Goal: Find specific page/section: Find specific page/section

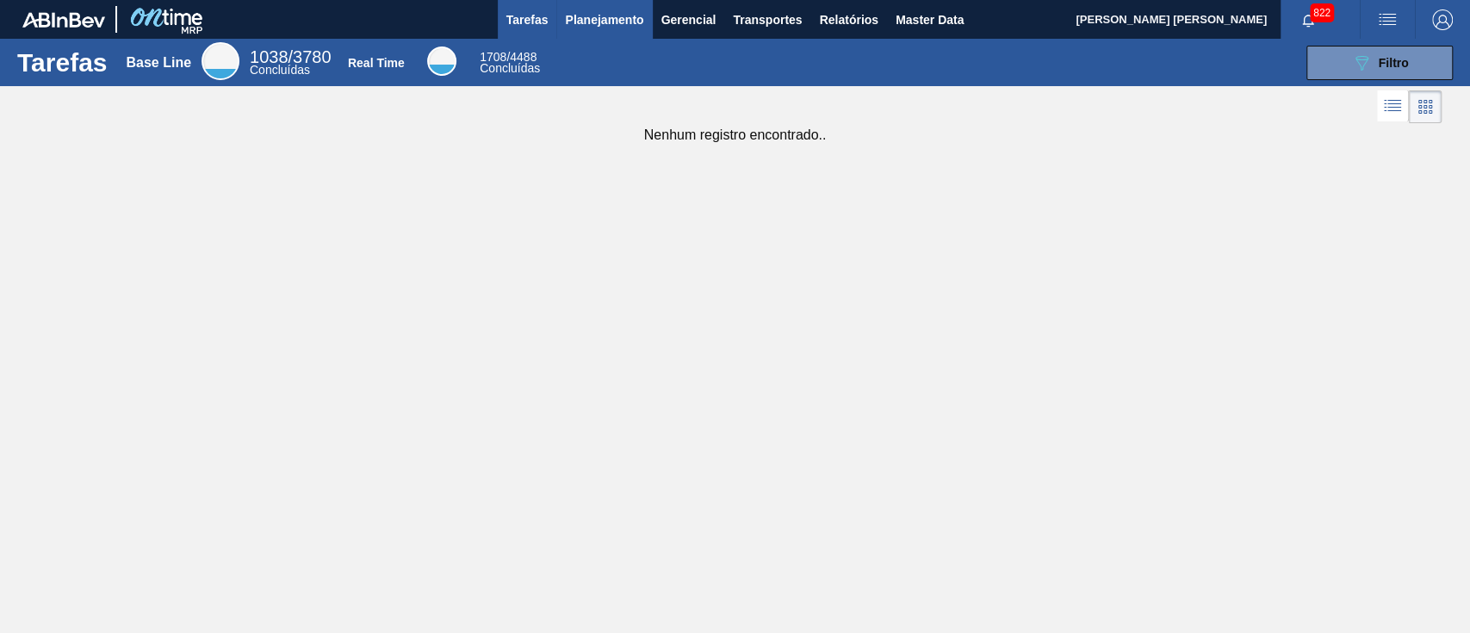
click at [572, 24] on span "Planejamento" at bounding box center [604, 19] width 78 height 21
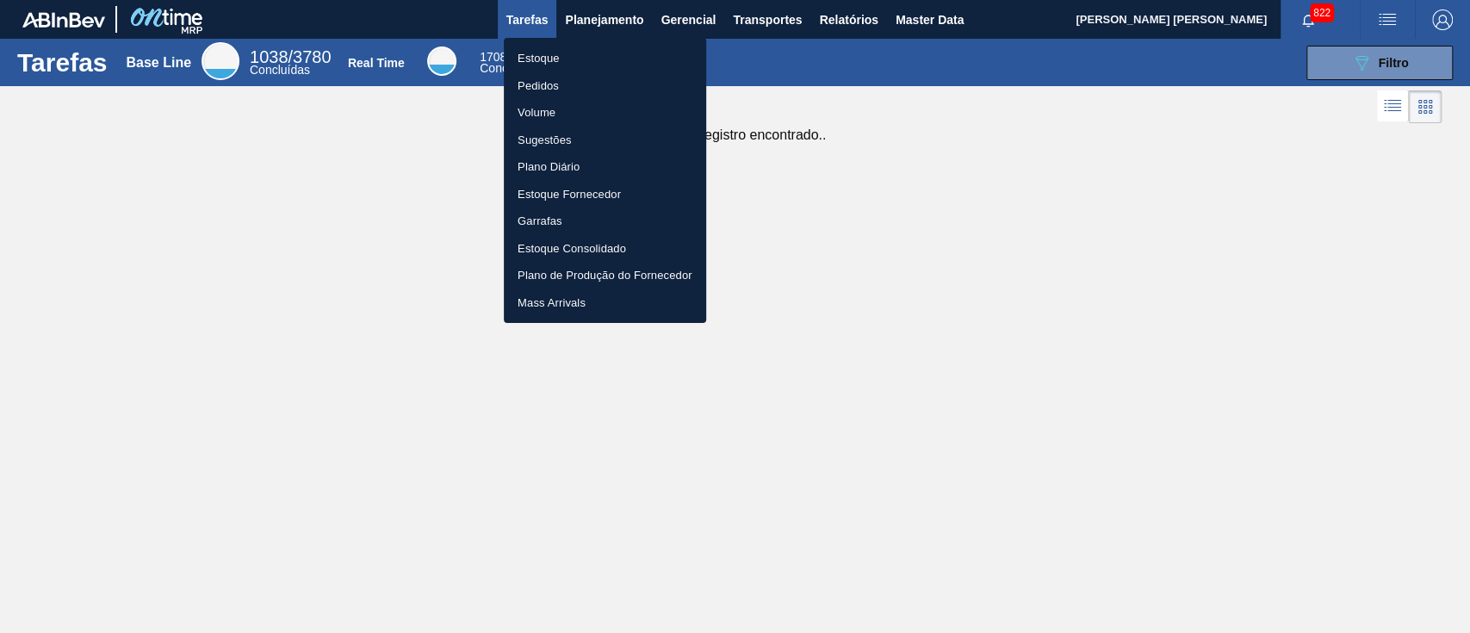
click at [544, 57] on li "Estoque" at bounding box center [605, 59] width 202 height 28
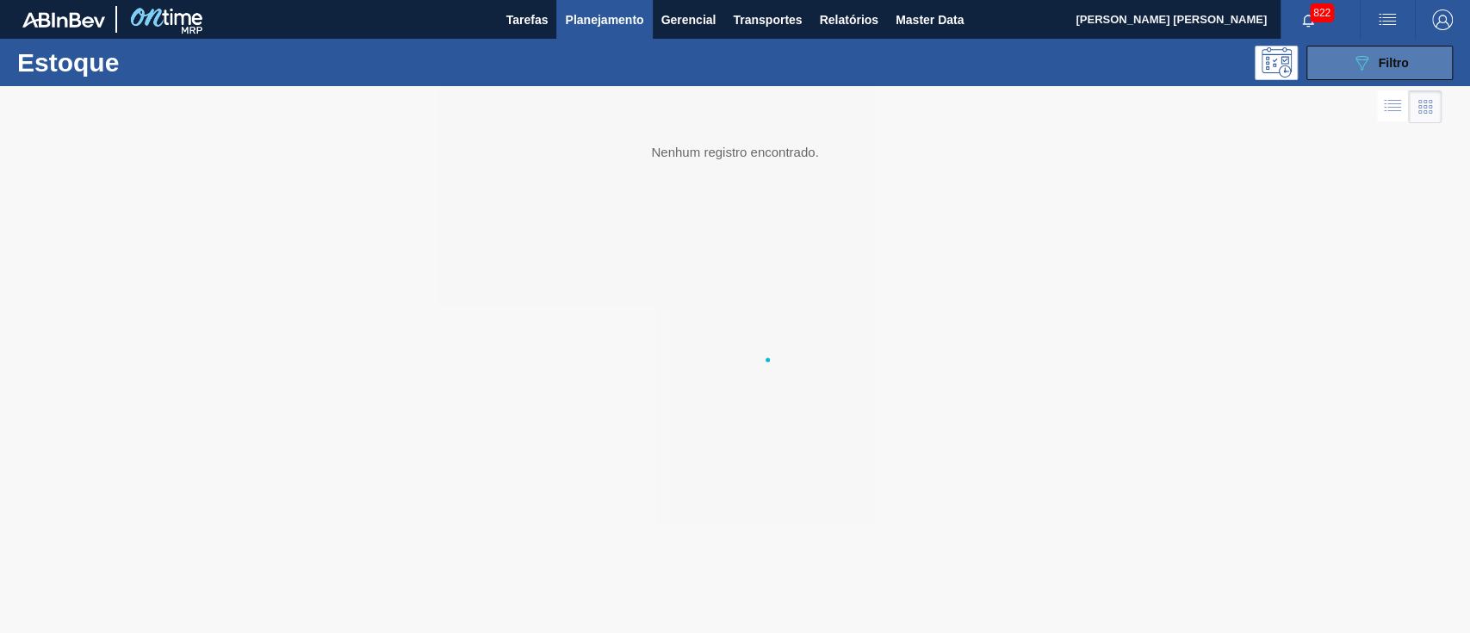
click at [1327, 70] on button "089F7B8B-B2A5-4AFE-B5C0-19BA573D28AC Filtro" at bounding box center [1380, 63] width 146 height 34
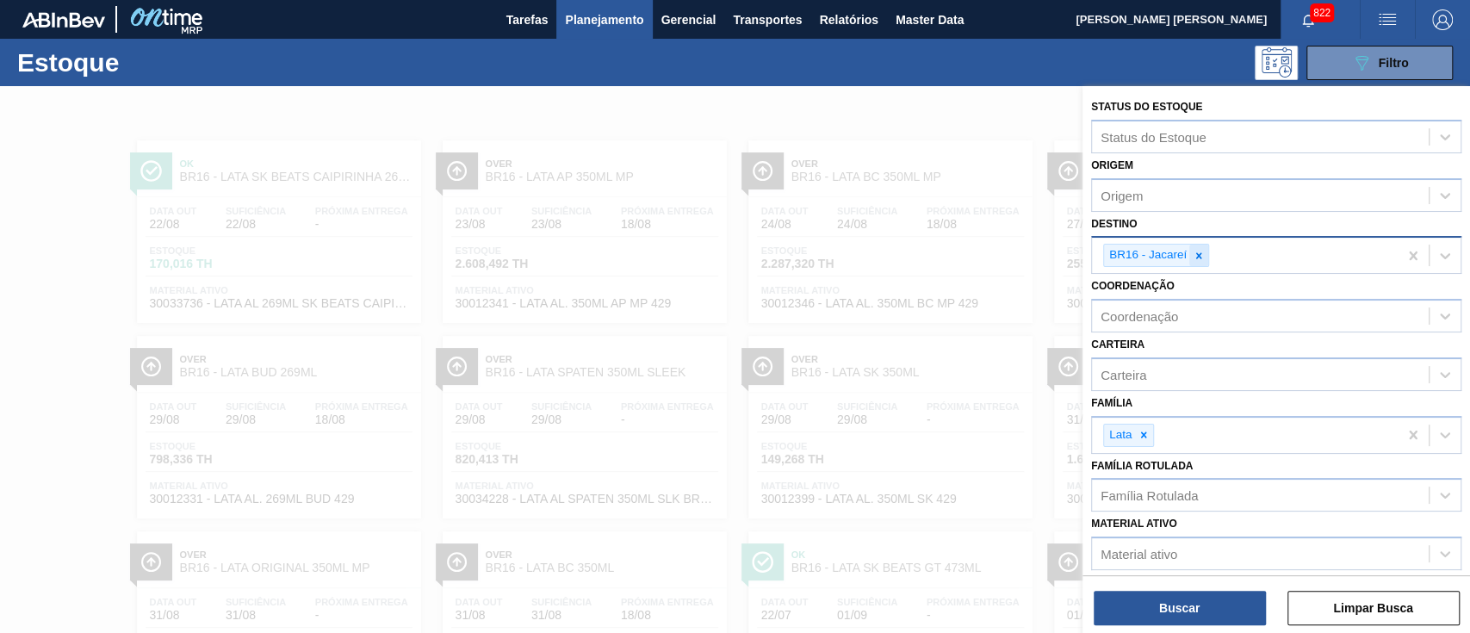
click at [1193, 257] on icon at bounding box center [1199, 256] width 12 height 12
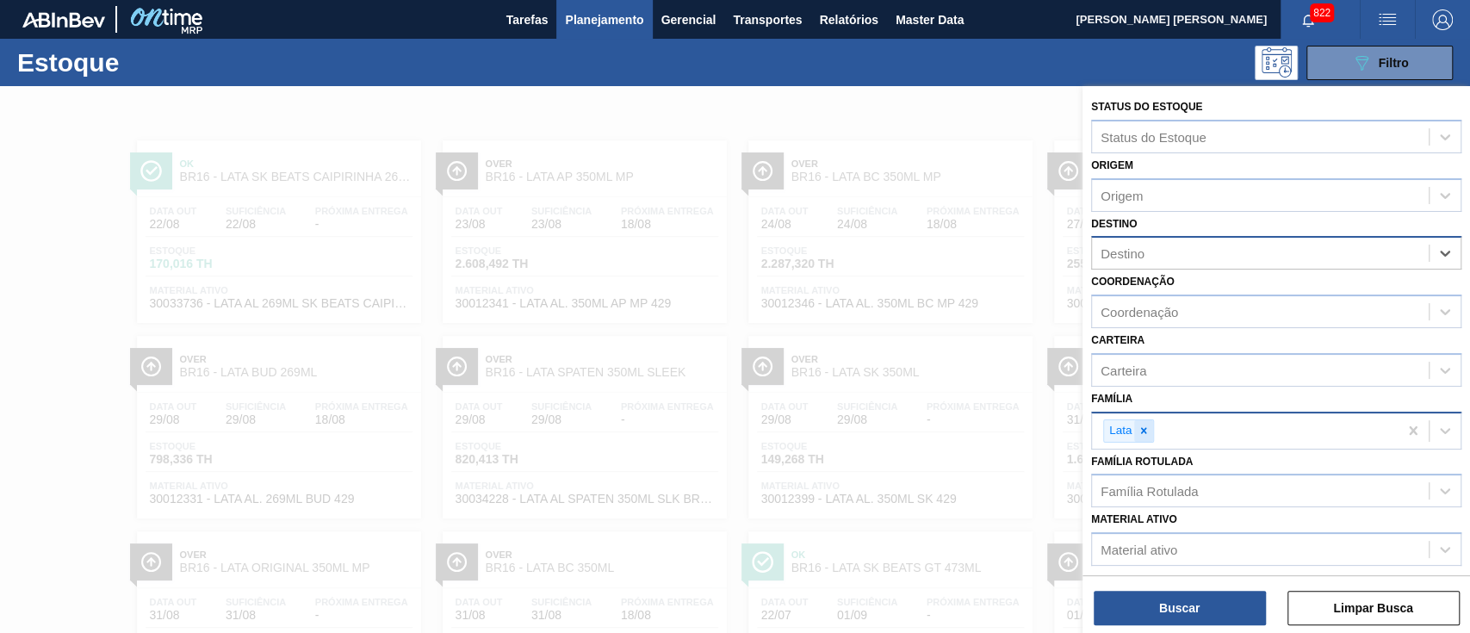
click at [1138, 432] on icon at bounding box center [1144, 431] width 12 height 12
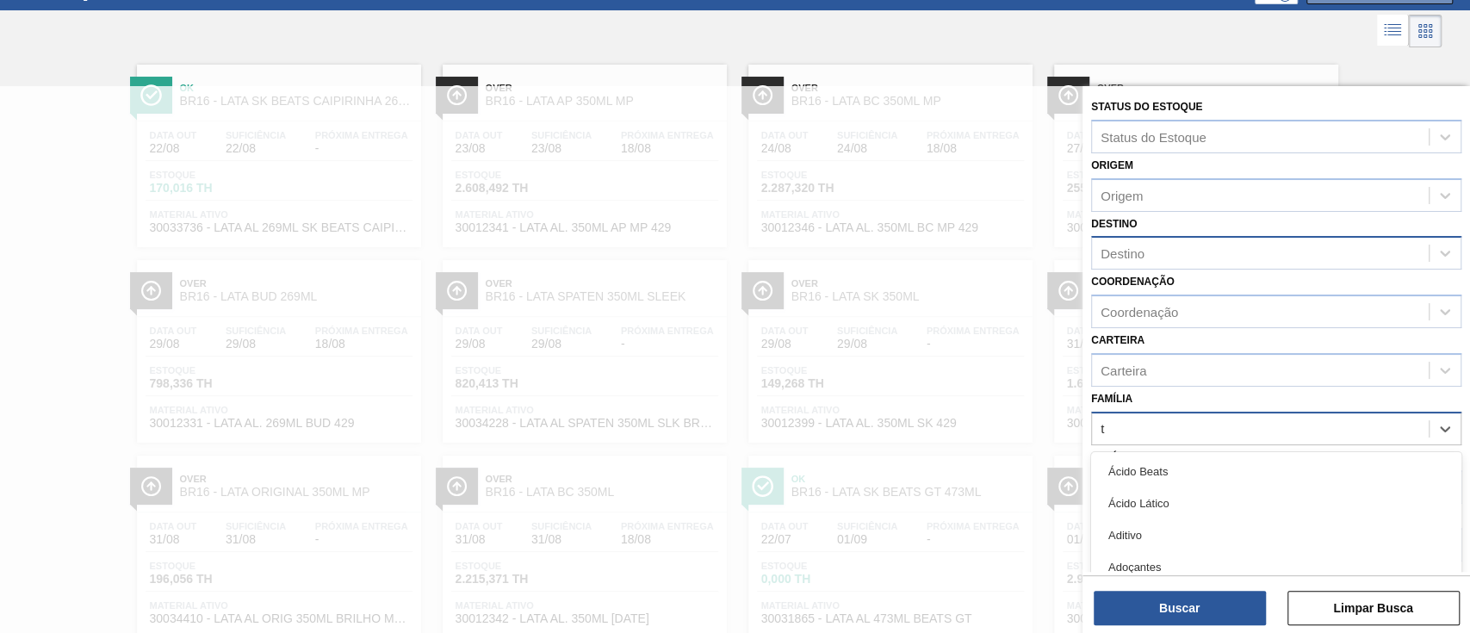
scroll to position [83, 0]
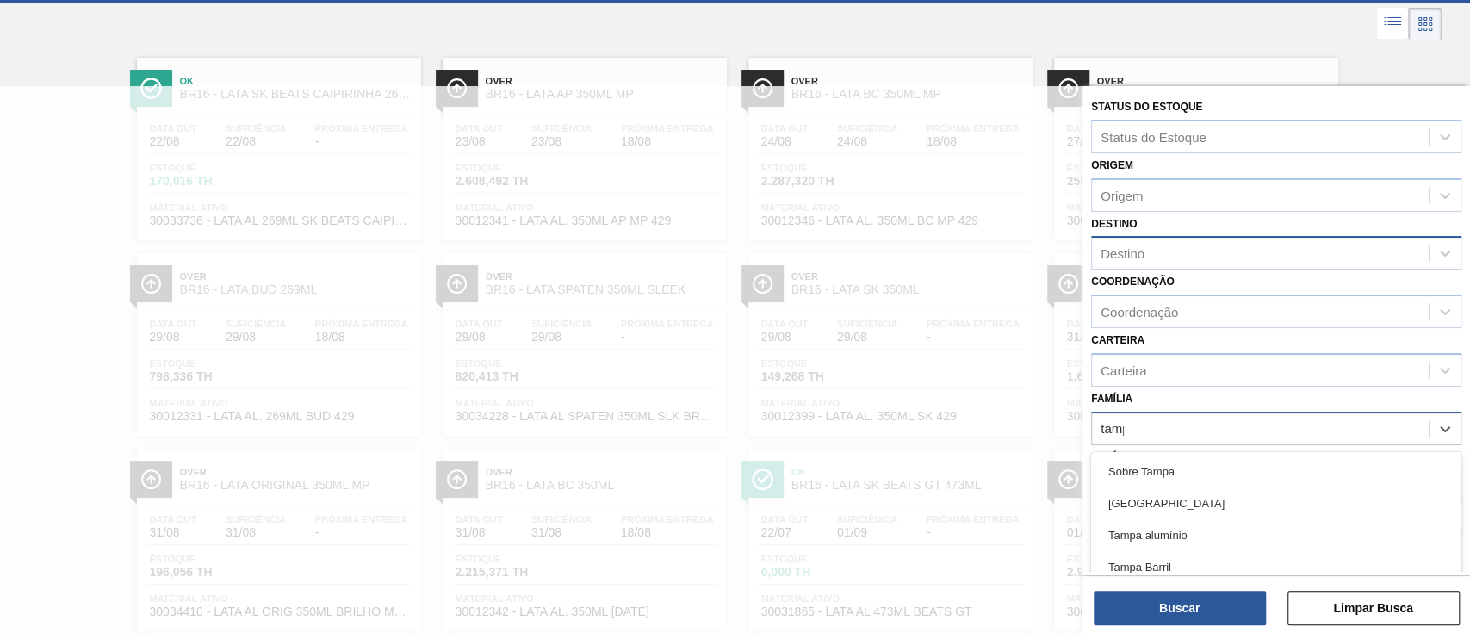
type input "[GEOGRAPHIC_DATA]"
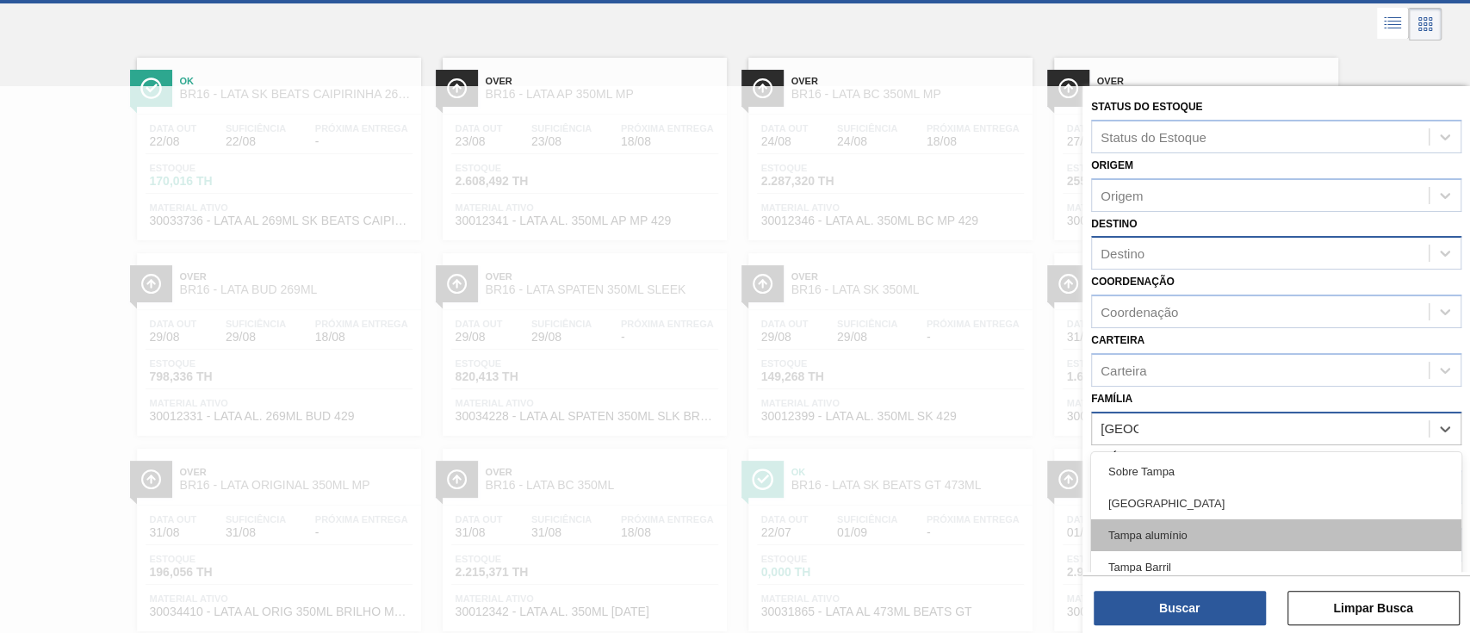
click at [1208, 527] on div "Tampa alumínio" at bounding box center [1276, 535] width 370 height 32
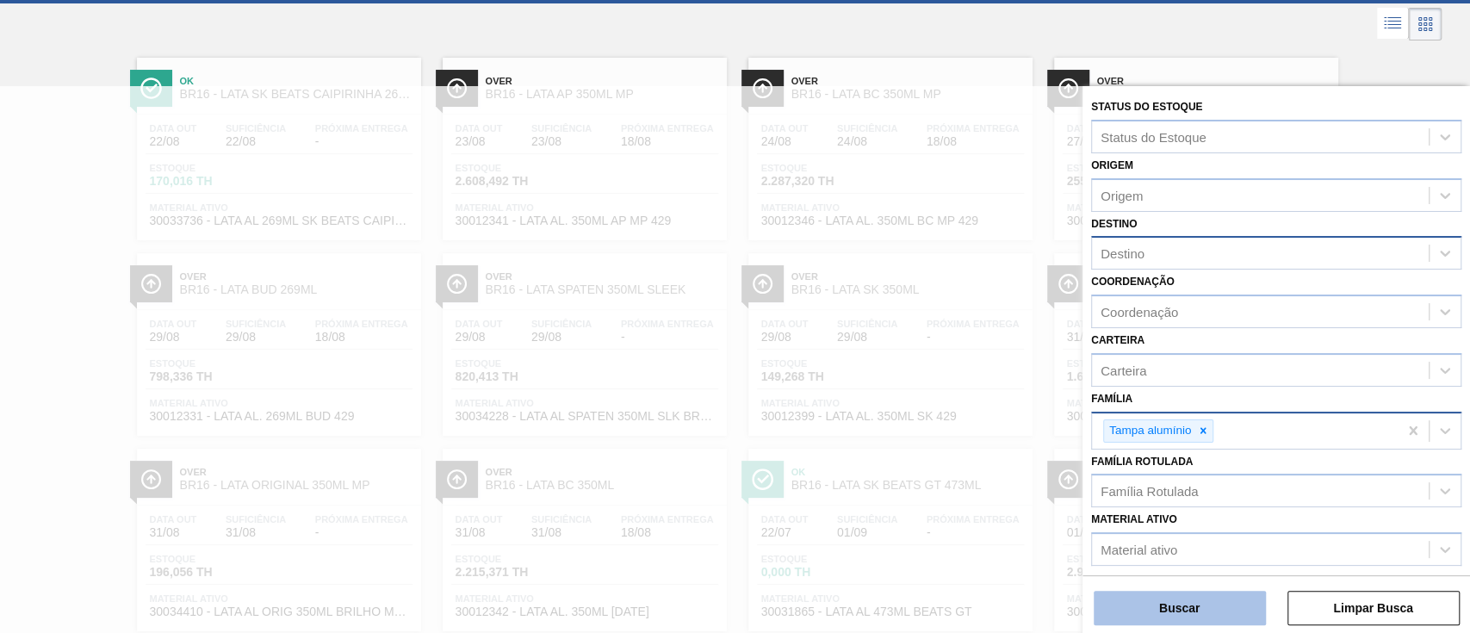
click at [1207, 609] on button "Buscar" at bounding box center [1180, 608] width 172 height 34
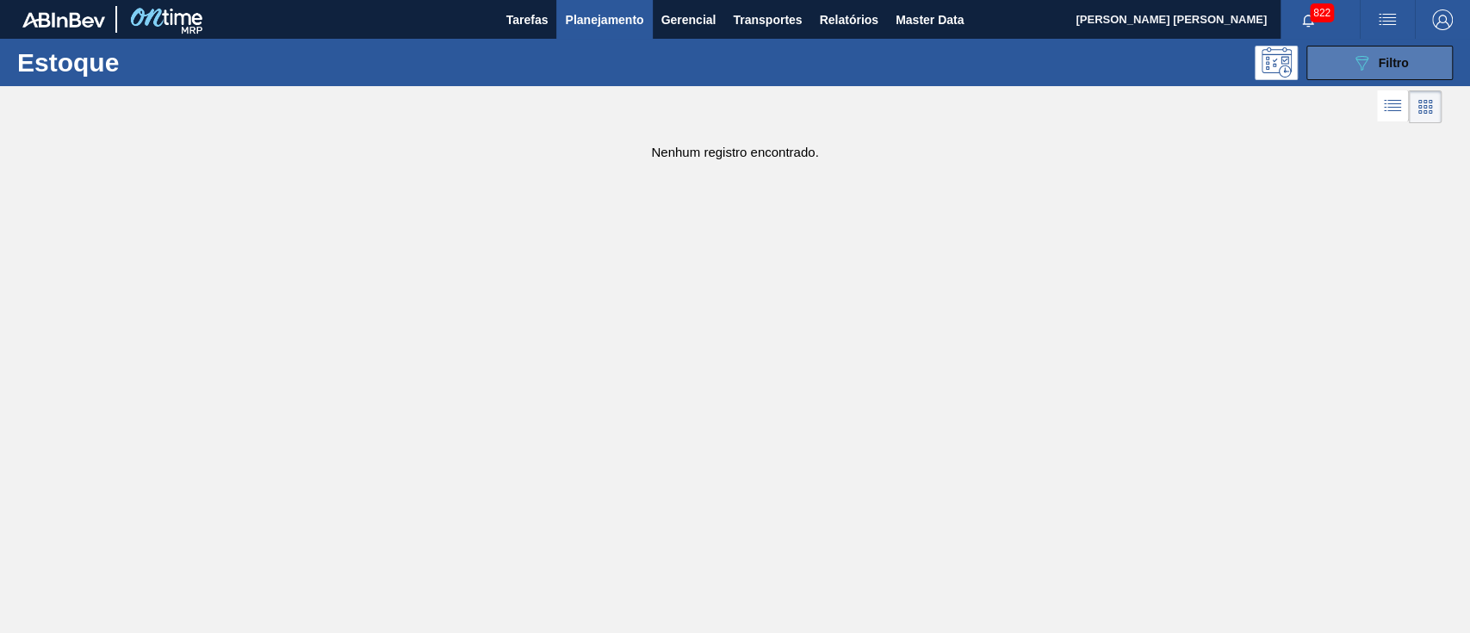
click at [1374, 50] on button "089F7B8B-B2A5-4AFE-B5C0-19BA573D28AC Filtro" at bounding box center [1380, 63] width 146 height 34
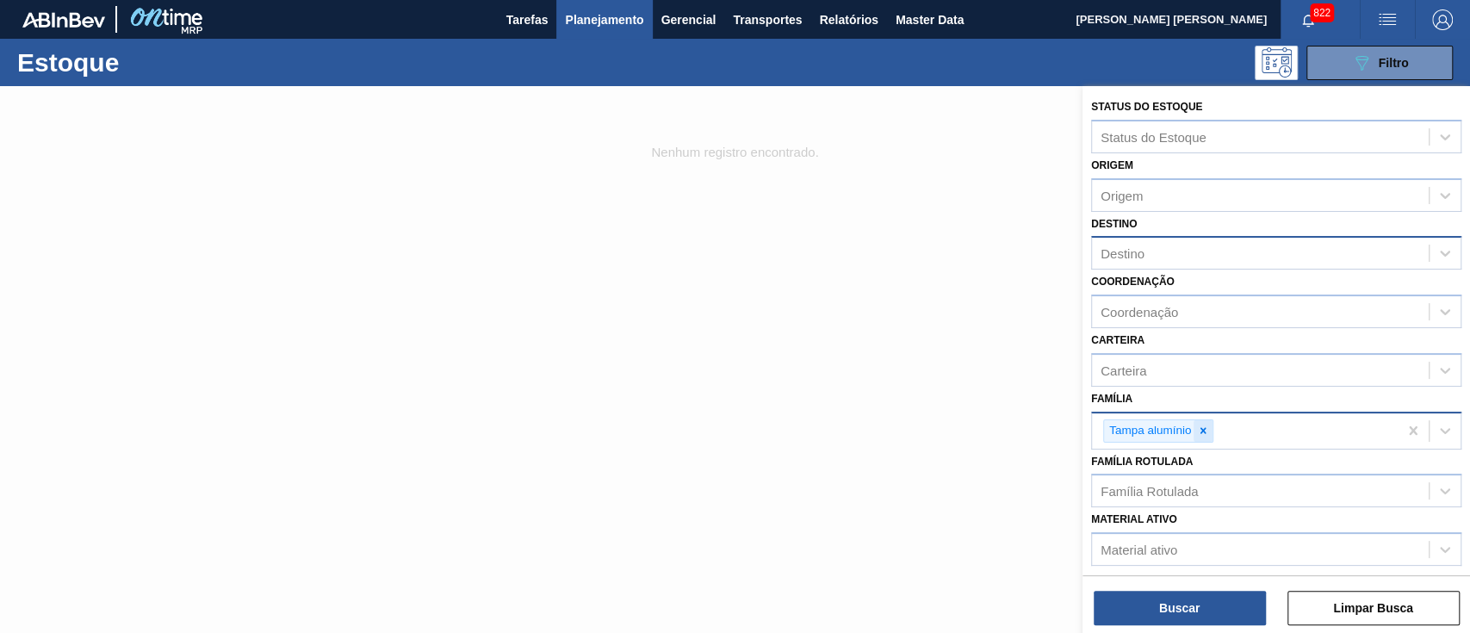
click at [1200, 432] on icon at bounding box center [1203, 431] width 12 height 12
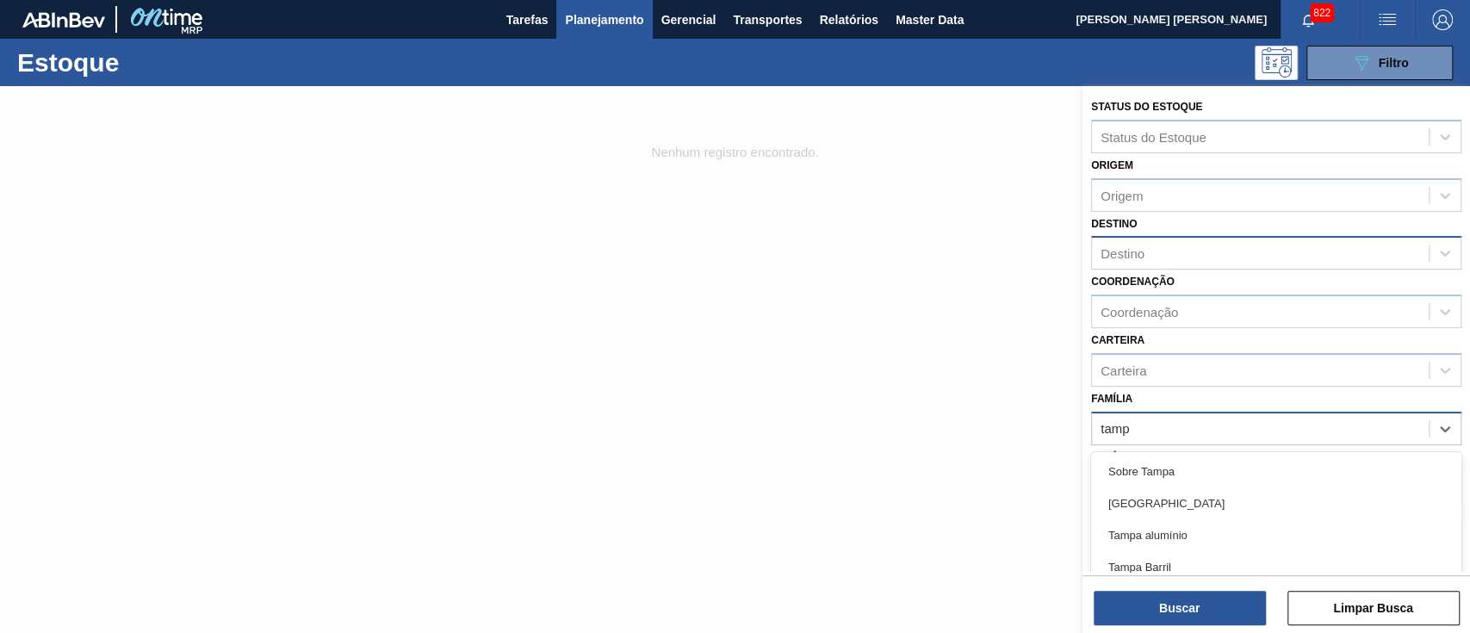
type input "[GEOGRAPHIC_DATA]"
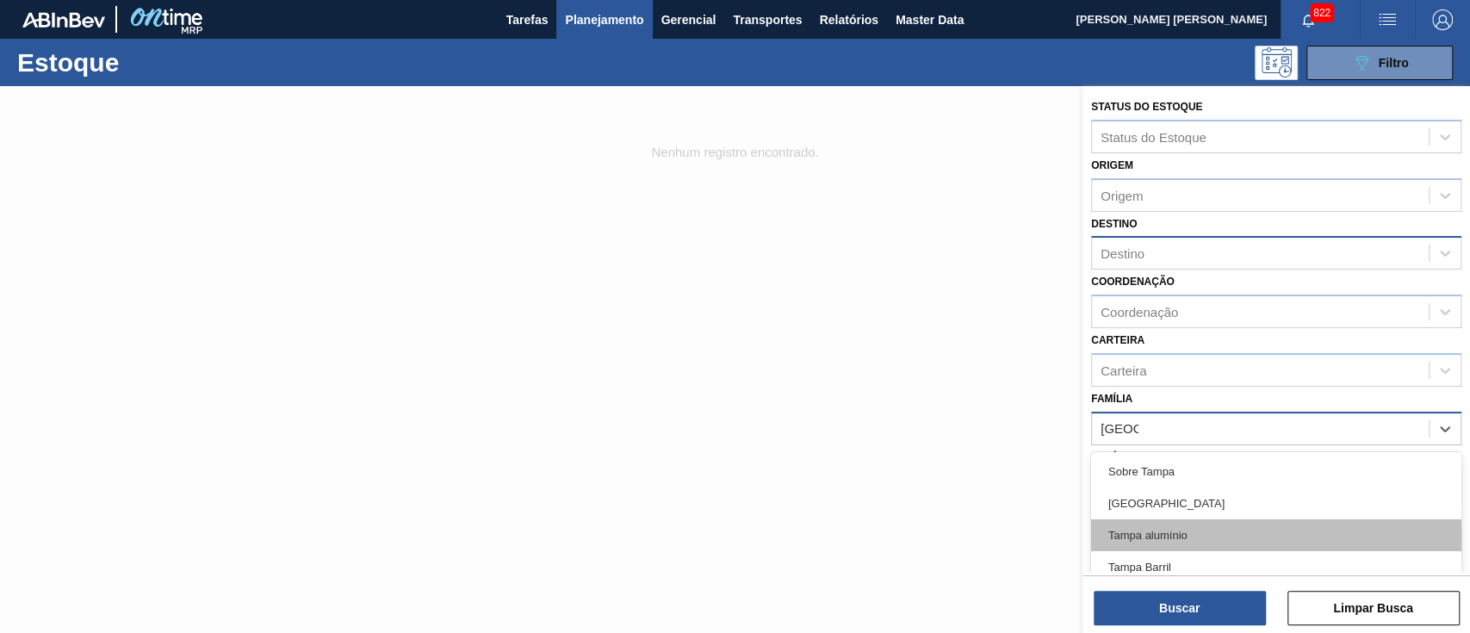
click at [1110, 519] on div "Tampa alumínio" at bounding box center [1276, 535] width 370 height 32
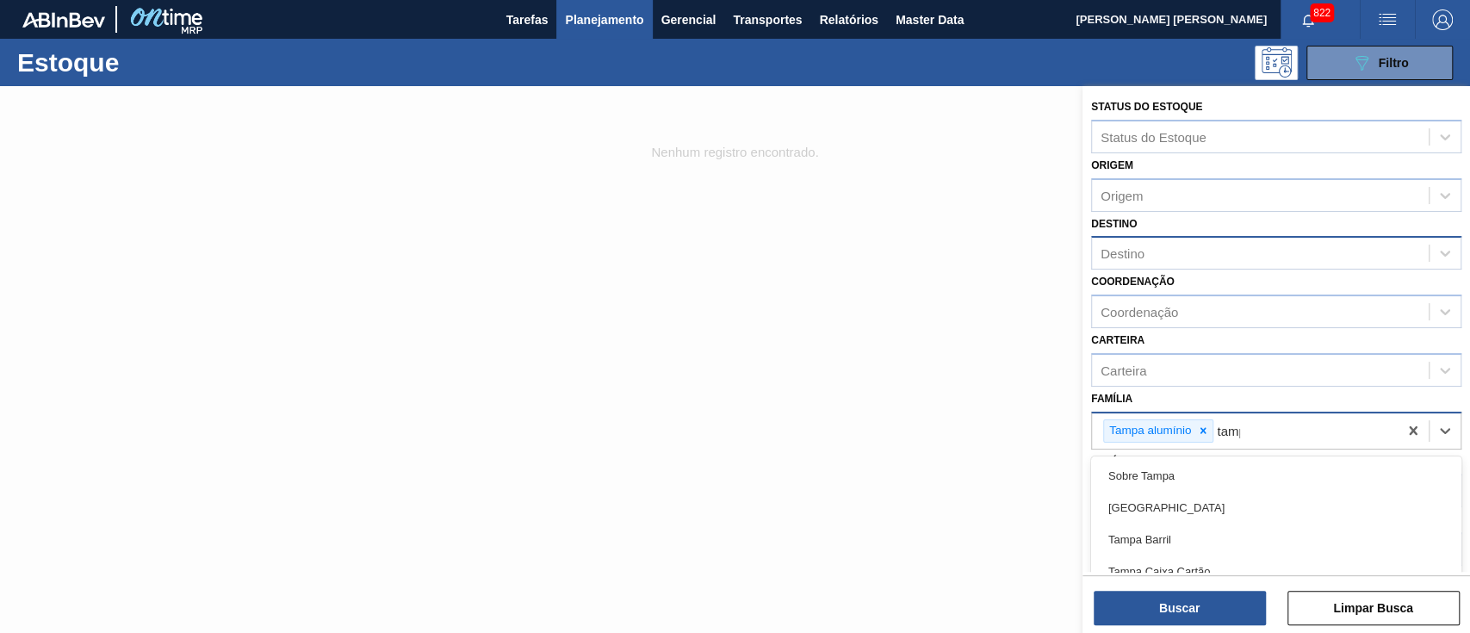
type input "[GEOGRAPHIC_DATA]"
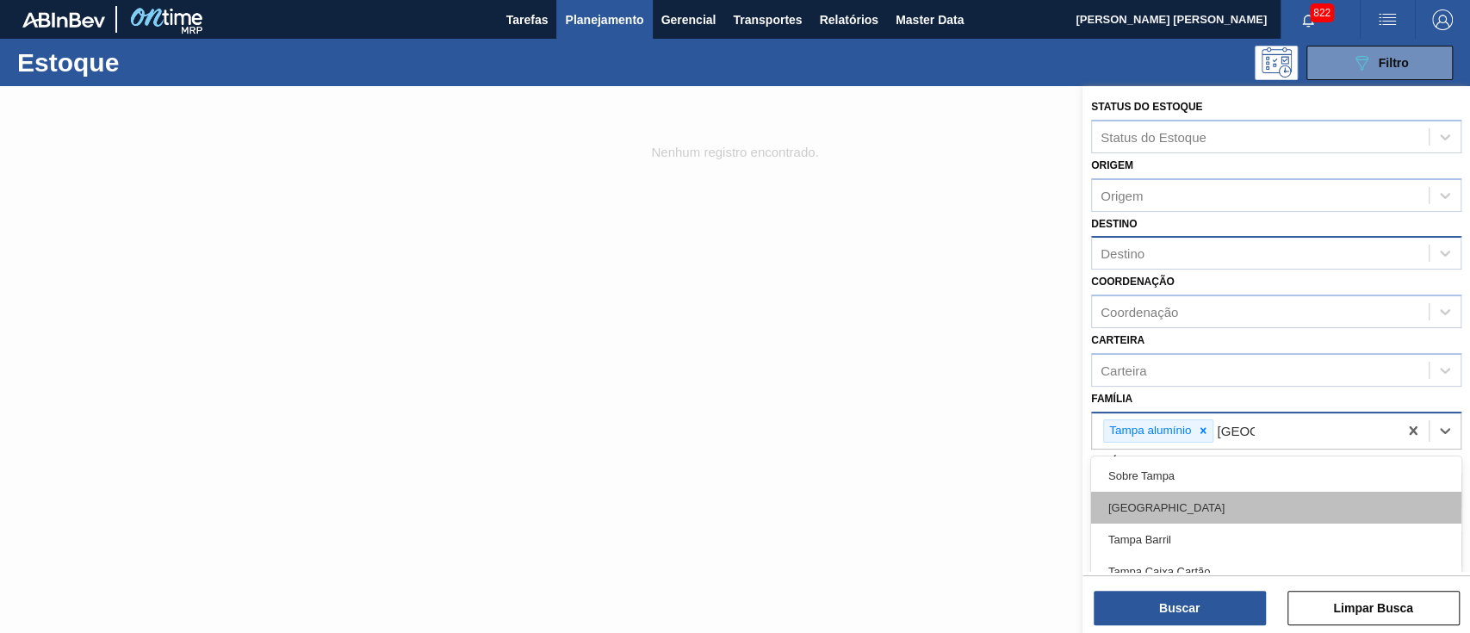
click at [1167, 504] on div "[GEOGRAPHIC_DATA]" at bounding box center [1276, 508] width 370 height 32
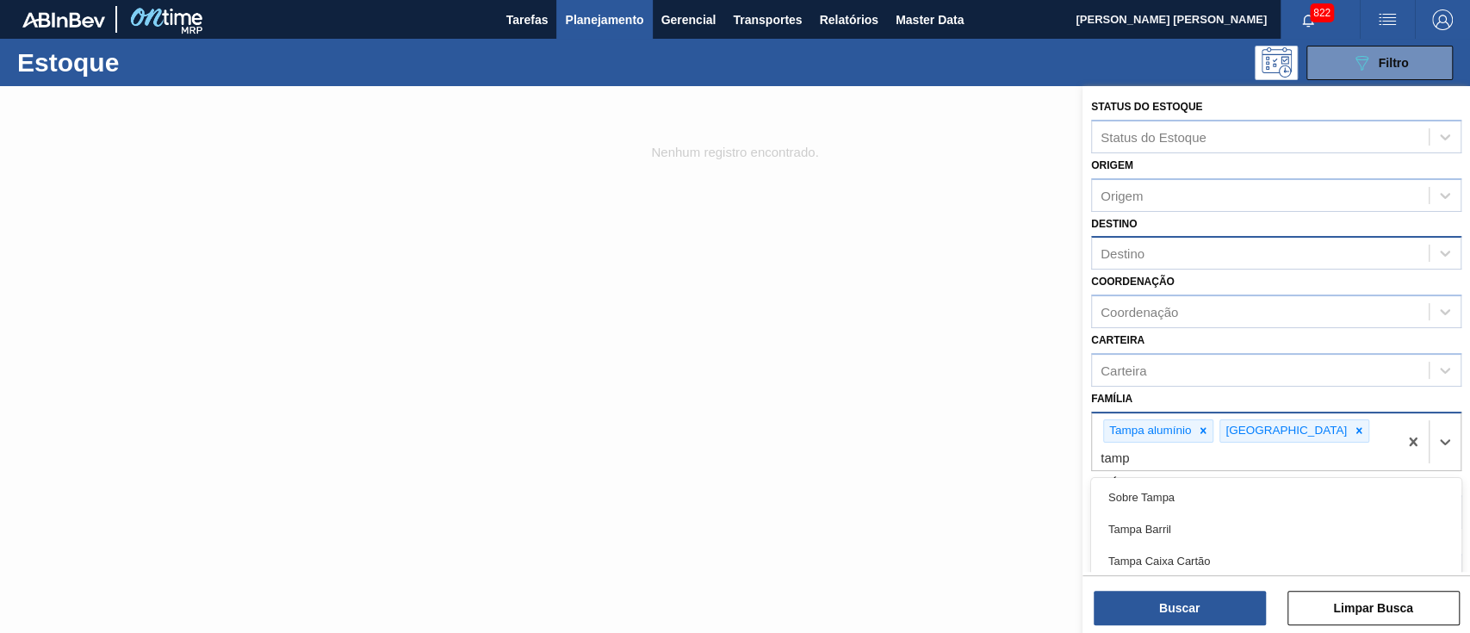
type input "[GEOGRAPHIC_DATA]"
click at [1216, 577] on div "Tampa de Alumínio" at bounding box center [1276, 593] width 370 height 32
type input "t"
click at [1353, 426] on icon at bounding box center [1359, 431] width 12 height 12
click at [1206, 422] on div at bounding box center [1203, 431] width 19 height 22
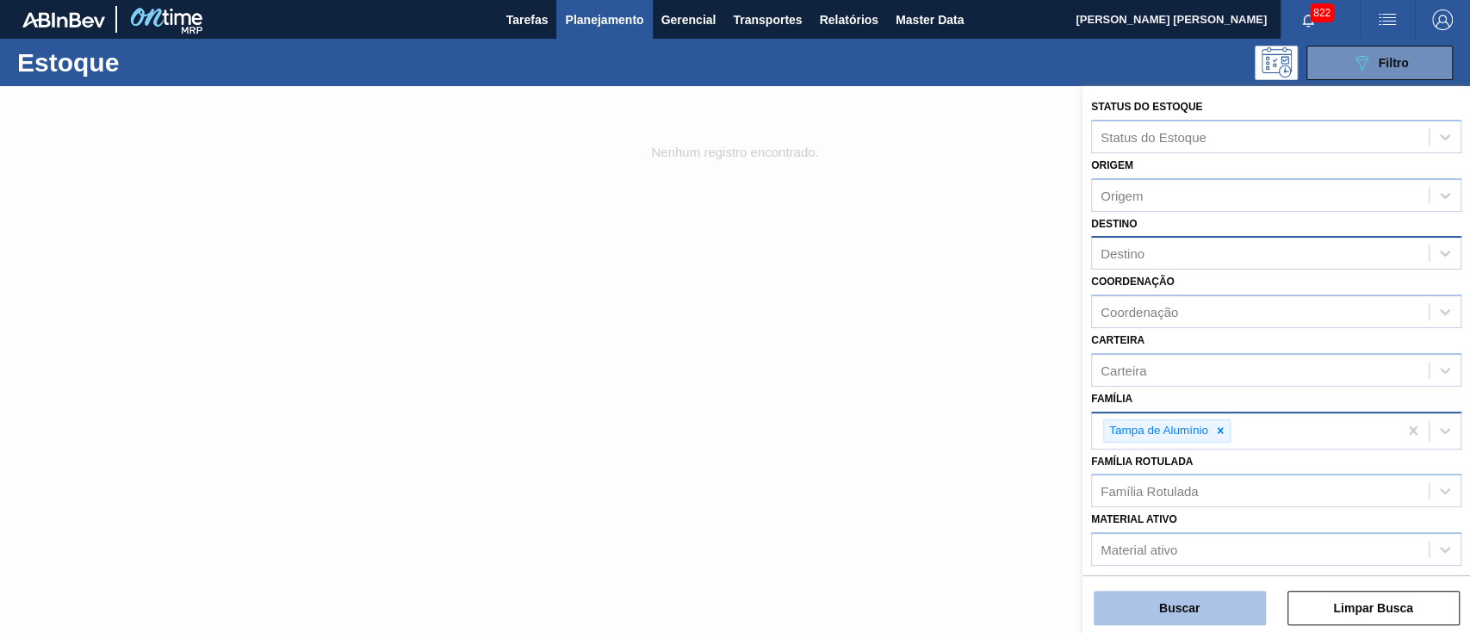
click at [1190, 609] on button "Buscar" at bounding box center [1180, 608] width 172 height 34
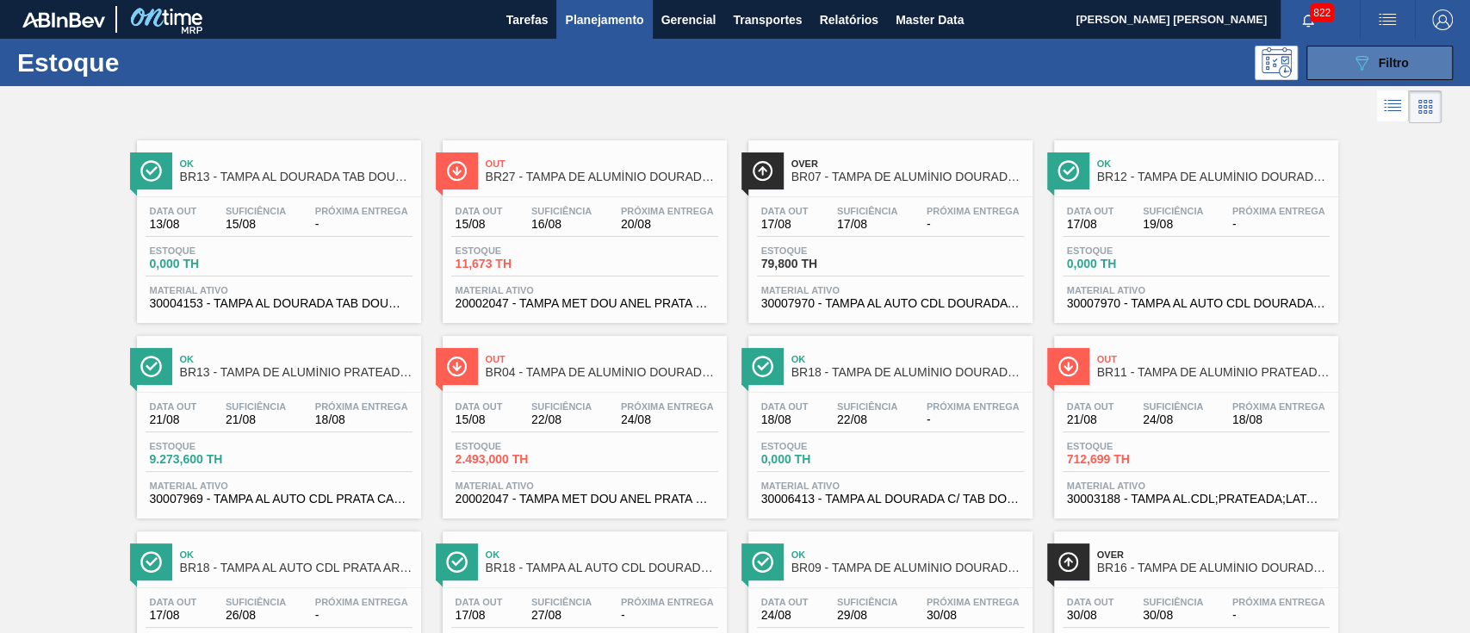
click at [1371, 54] on div "089F7B8B-B2A5-4AFE-B5C0-19BA573D28AC Filtro" at bounding box center [1381, 63] width 58 height 21
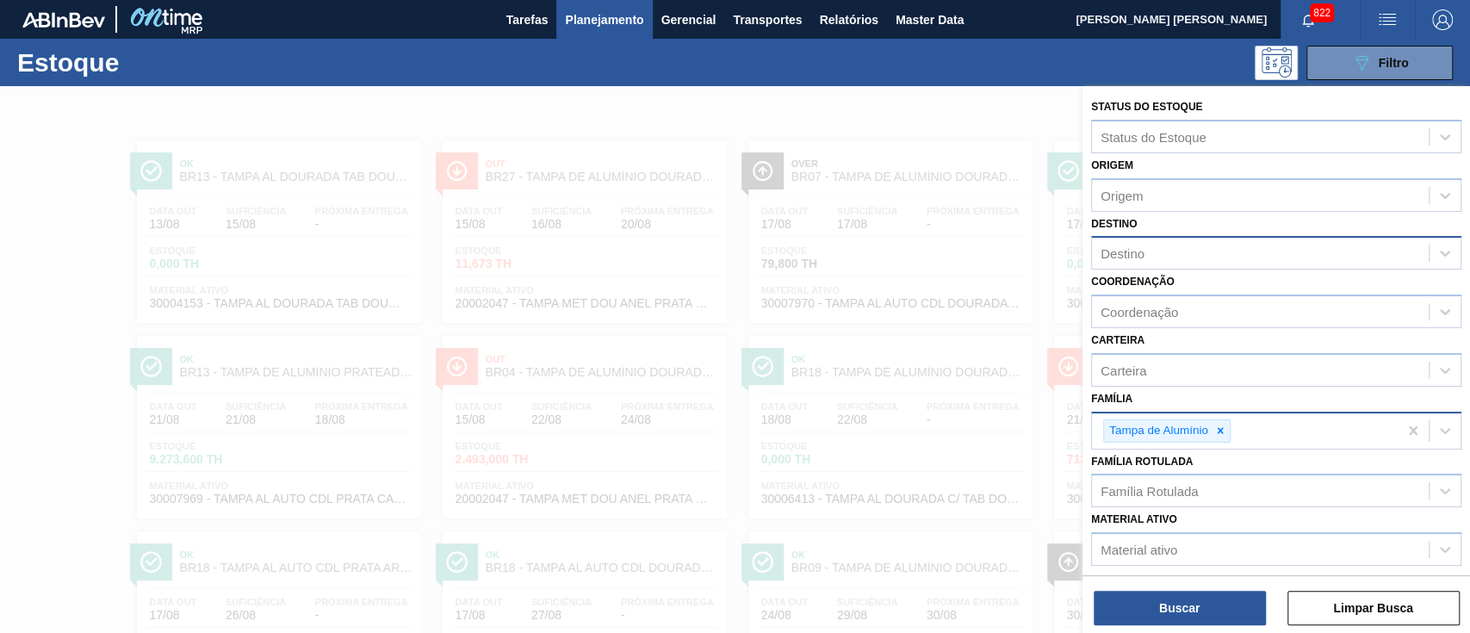
click at [846, 519] on div at bounding box center [735, 402] width 1470 height 633
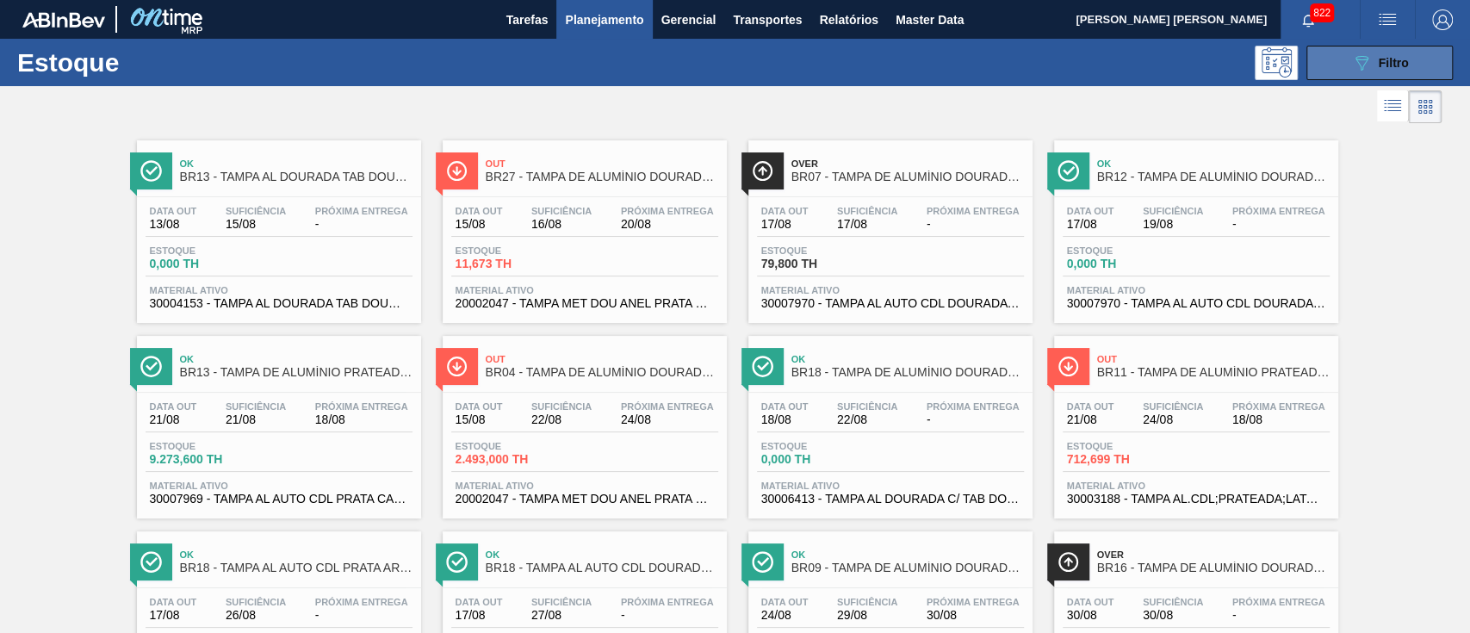
click at [1339, 48] on button "089F7B8B-B2A5-4AFE-B5C0-19BA573D28AC Filtro" at bounding box center [1380, 63] width 146 height 34
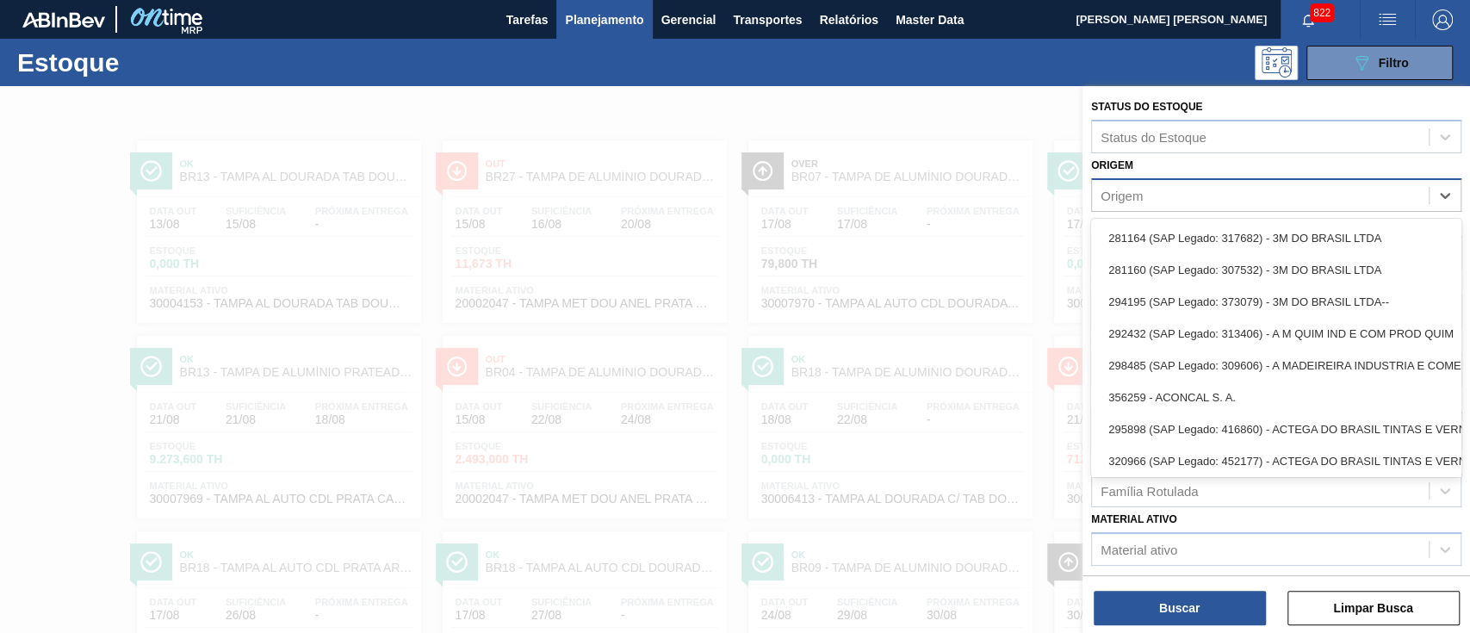
click at [1137, 191] on div "Origem" at bounding box center [1122, 195] width 42 height 15
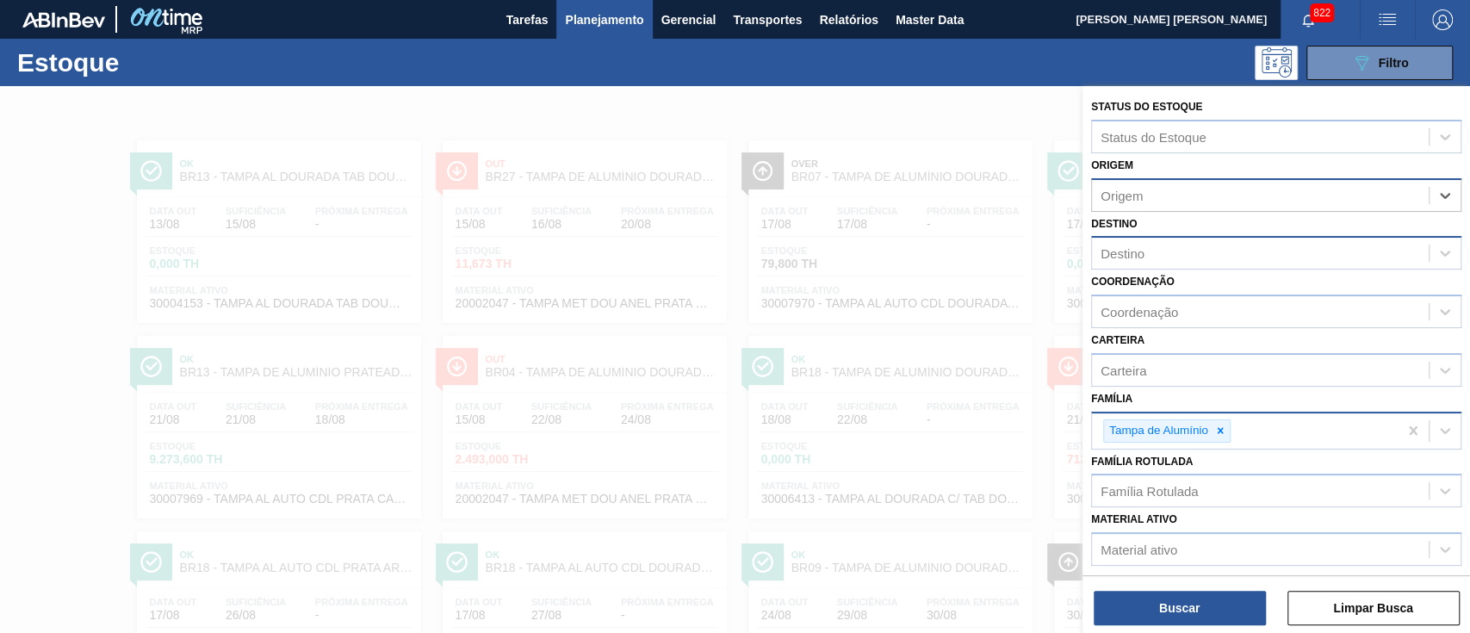
click at [1137, 191] on div "Origem" at bounding box center [1122, 195] width 42 height 15
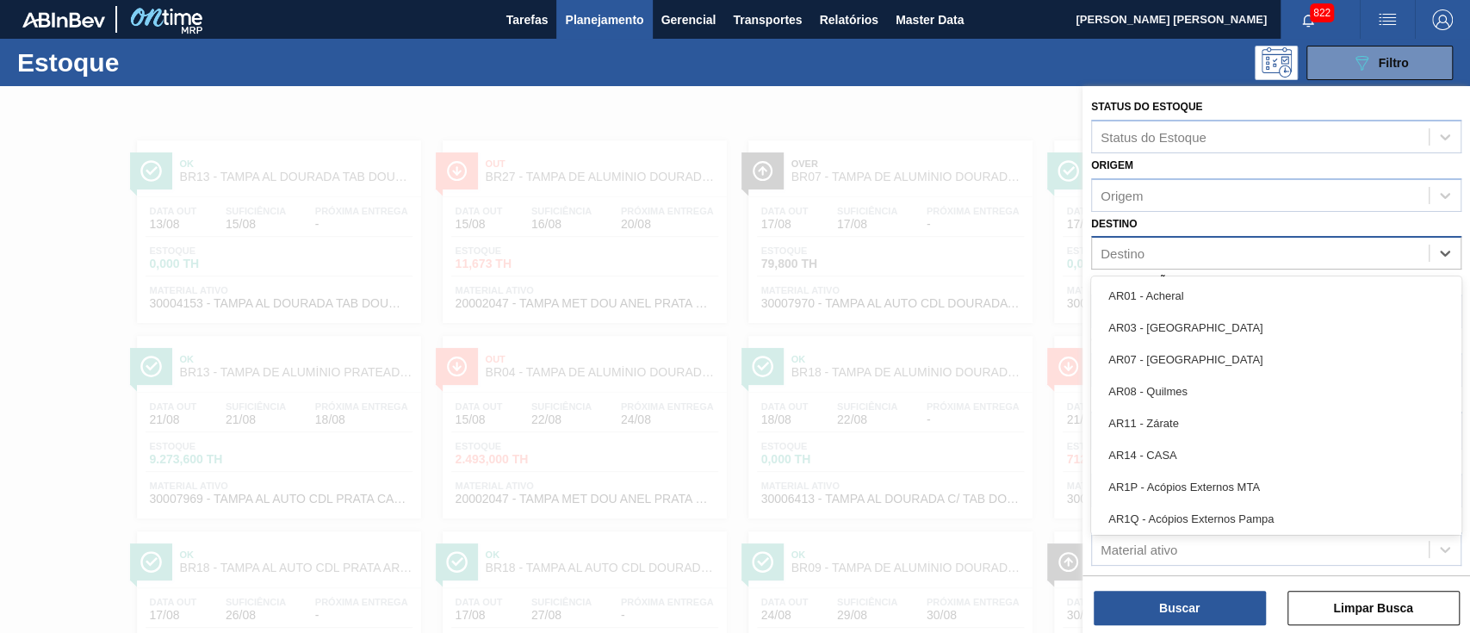
click at [1137, 252] on div "Destino" at bounding box center [1123, 253] width 44 height 15
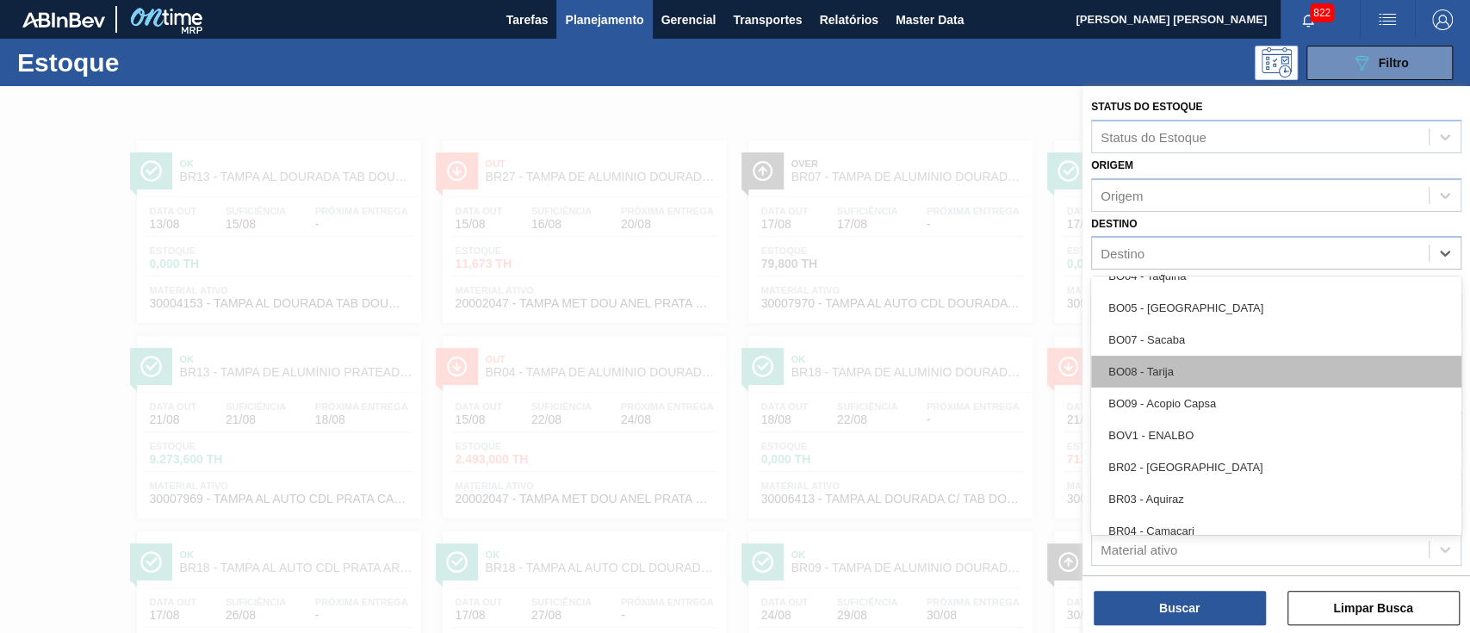
scroll to position [1263, 0]
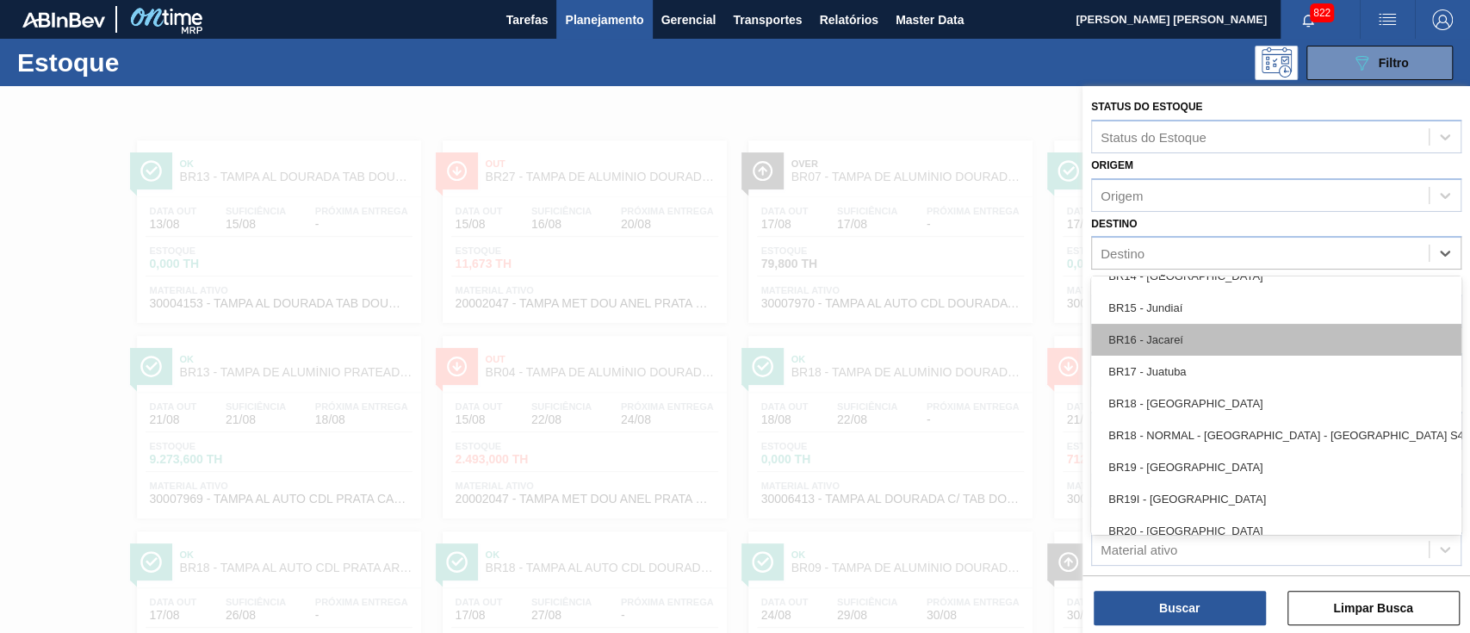
click at [1141, 342] on div "BR16 - Jacareí" at bounding box center [1276, 340] width 370 height 32
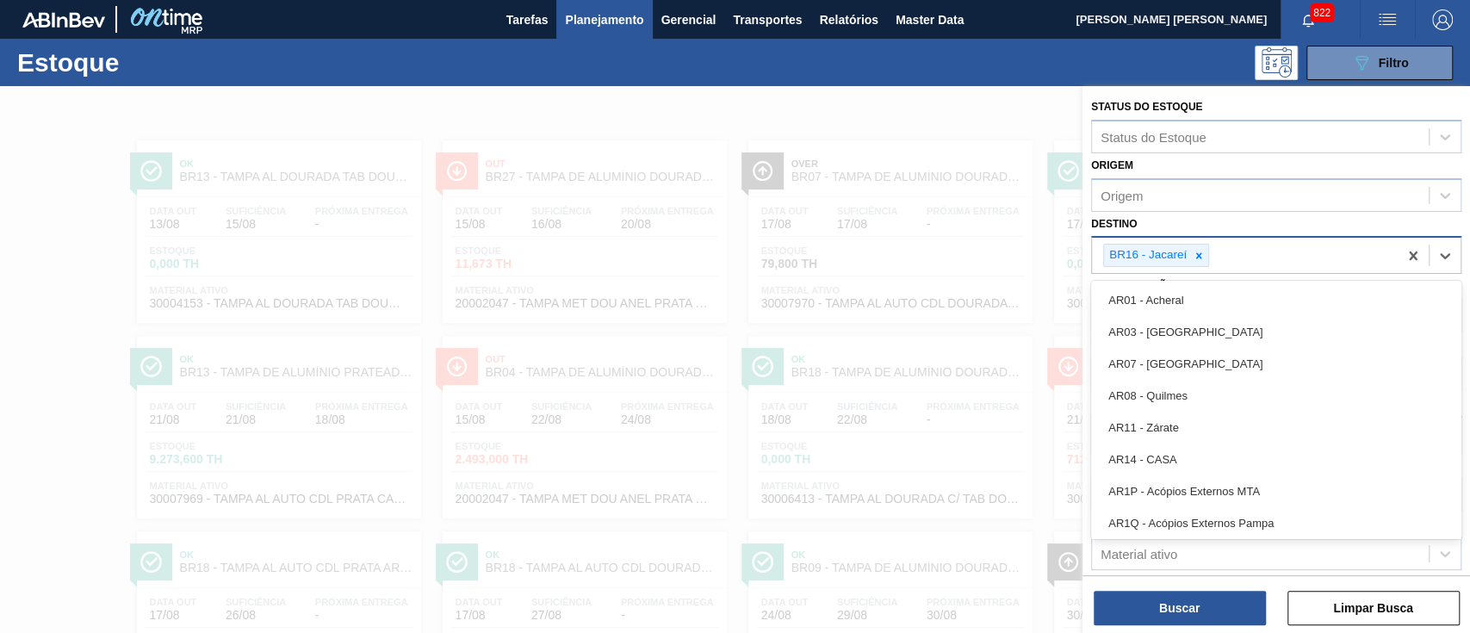
click at [1270, 248] on div "BR16 - Jacareí" at bounding box center [1245, 255] width 306 height 35
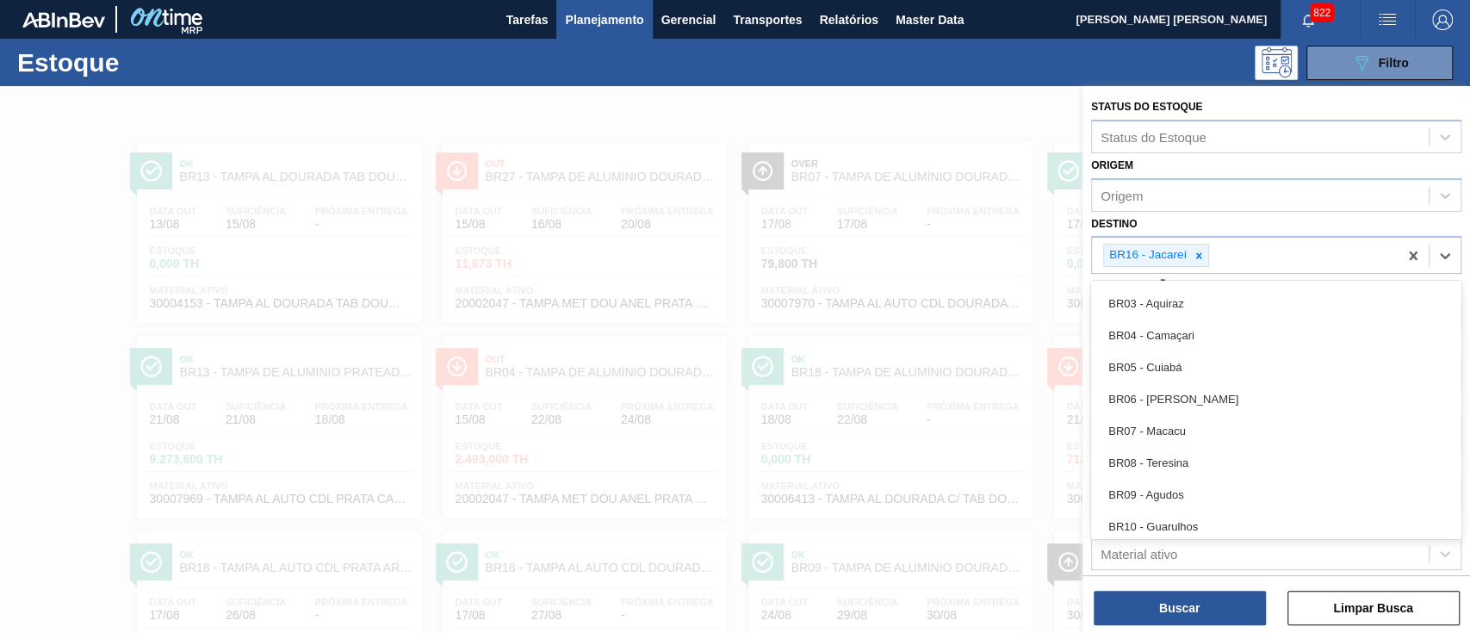
scroll to position [918, 0]
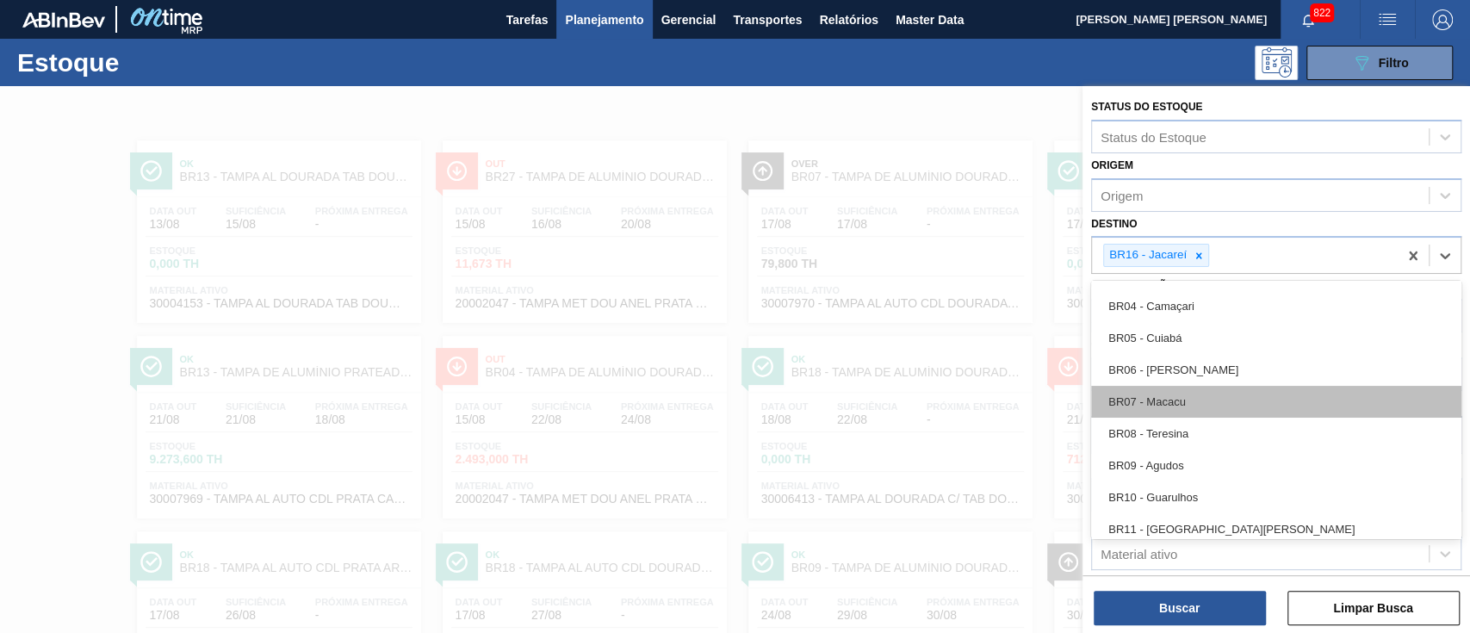
click at [1153, 407] on div "BR07 - Macacu" at bounding box center [1276, 402] width 370 height 32
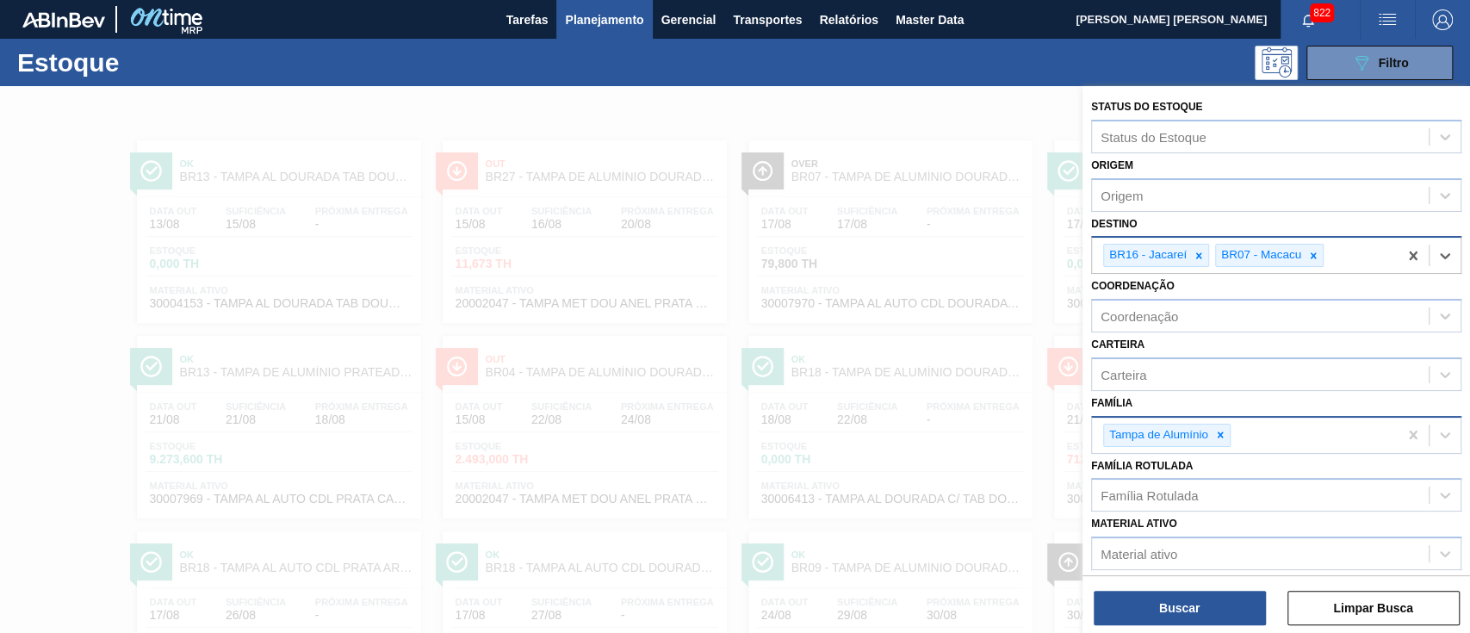
click at [1362, 249] on div "BR16 - Jacareí BR07 - [GEOGRAPHIC_DATA]" at bounding box center [1245, 255] width 306 height 35
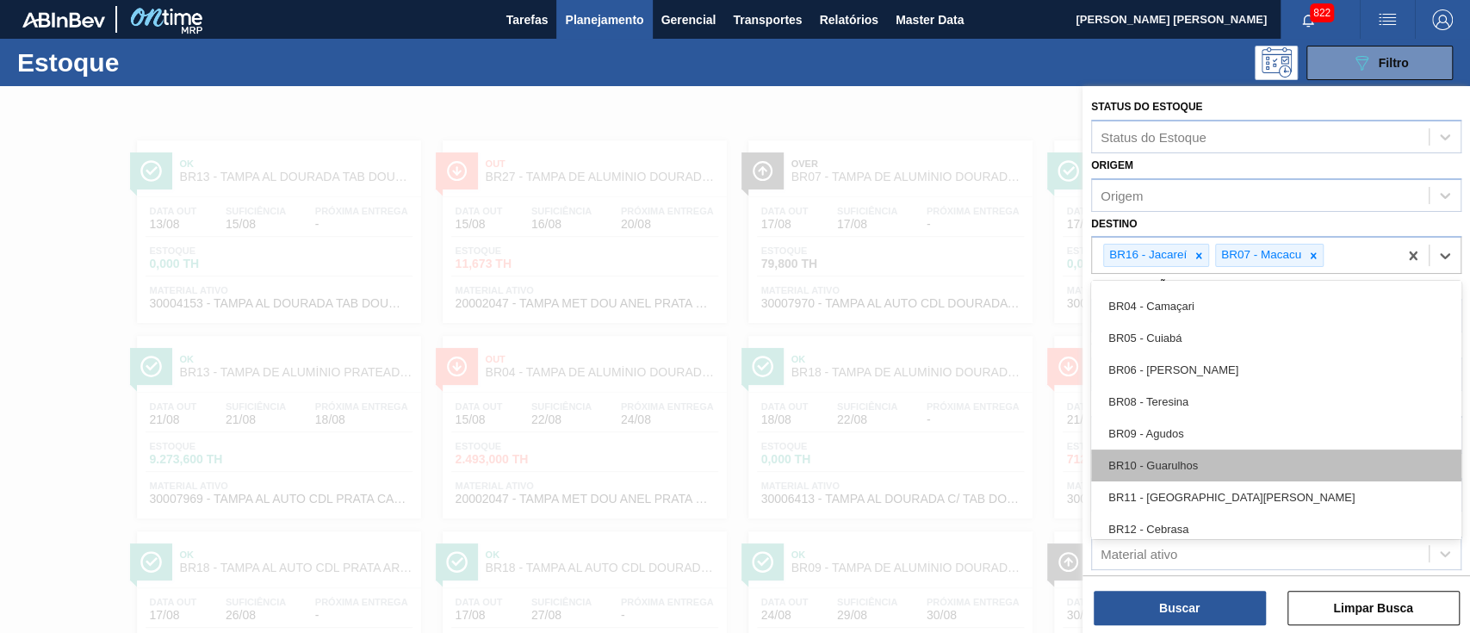
click at [1185, 467] on div "BR10 - Guarulhos" at bounding box center [1276, 466] width 370 height 32
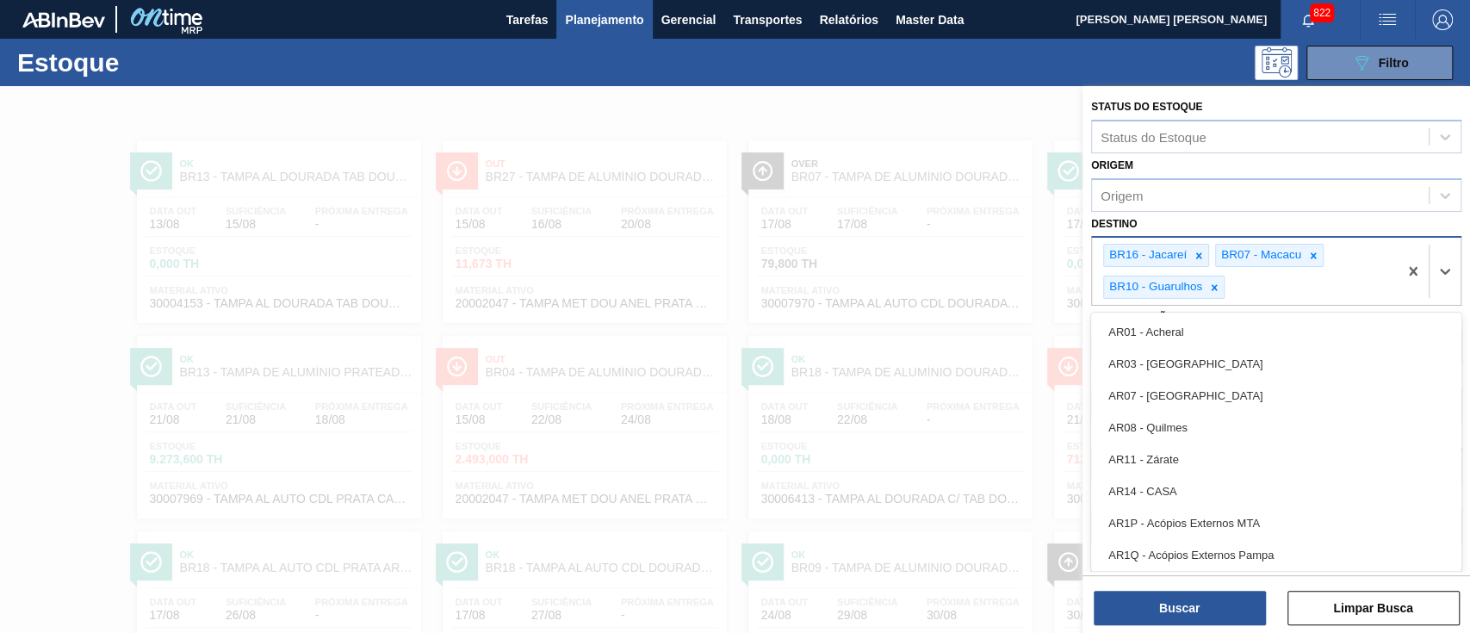
click at [1300, 285] on div "BR16 - Jacareí BR07 - Macacu BR10 - Guarulhos" at bounding box center [1245, 271] width 306 height 67
type input "13"
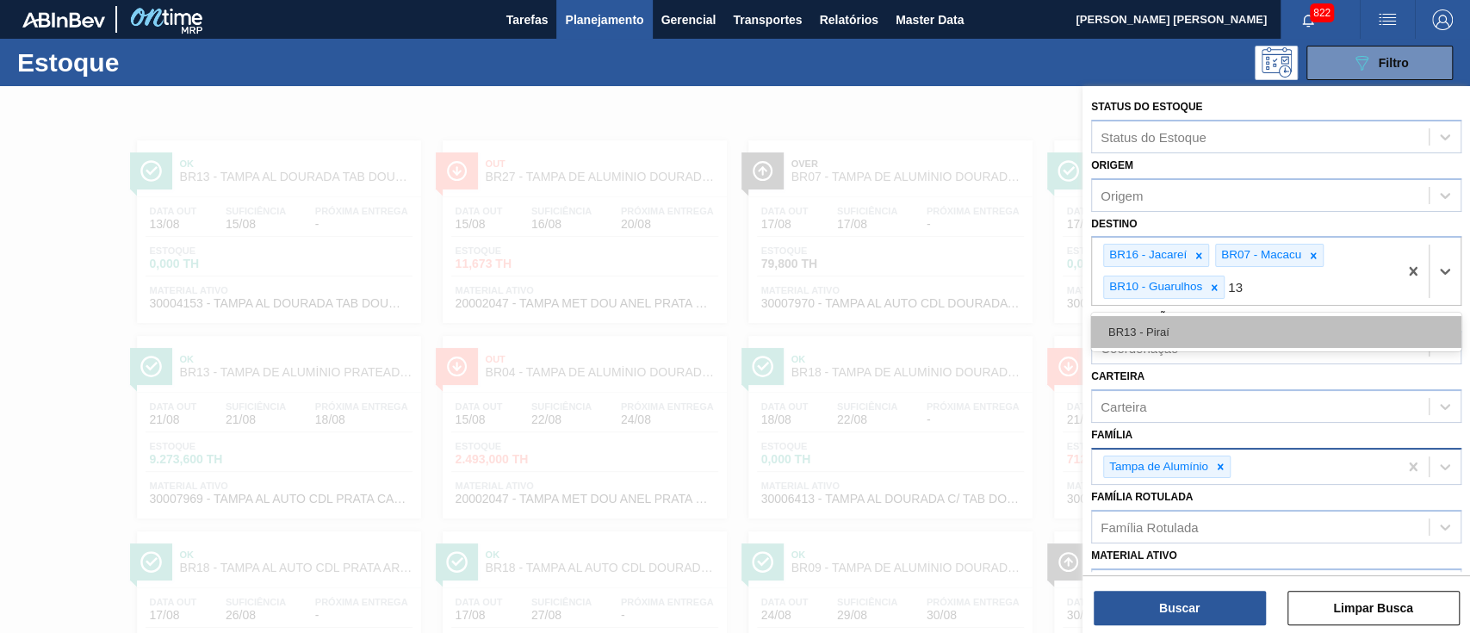
click at [1283, 322] on div "BR13 - Piraí" at bounding box center [1276, 332] width 370 height 32
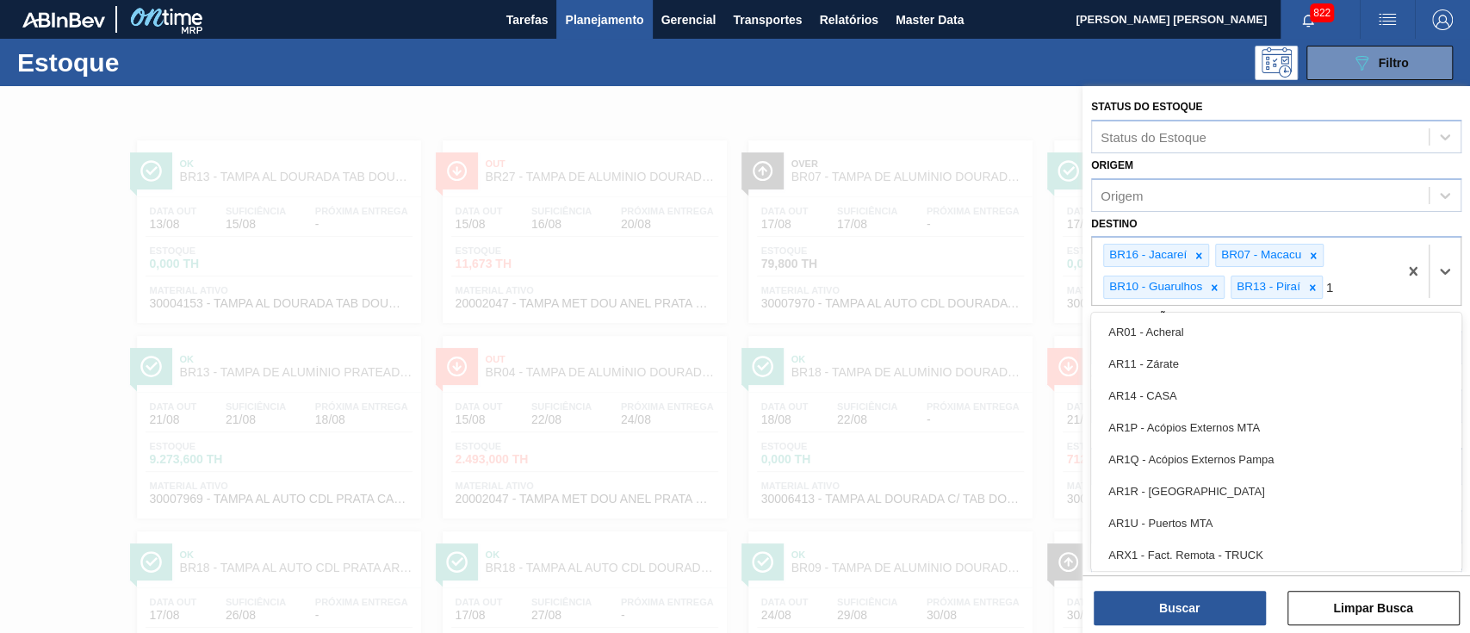
type input "19"
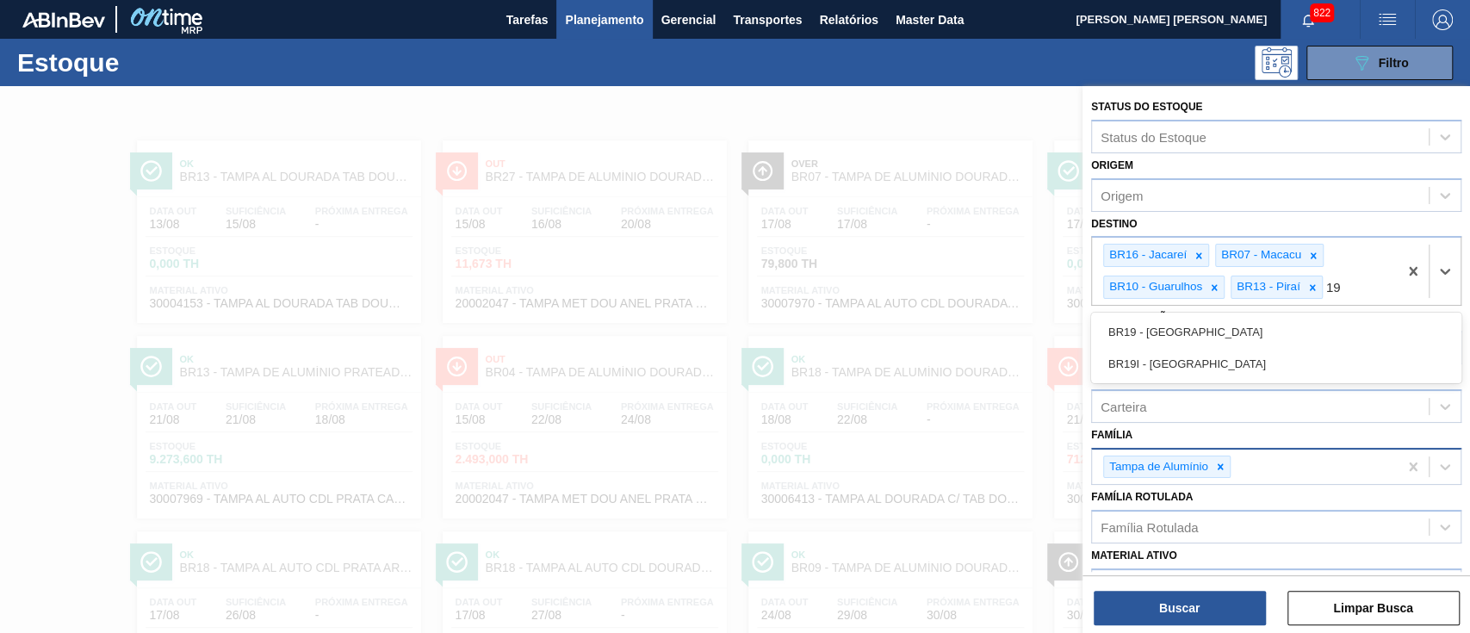
click at [1283, 322] on div "BR19 - [GEOGRAPHIC_DATA]" at bounding box center [1276, 332] width 370 height 32
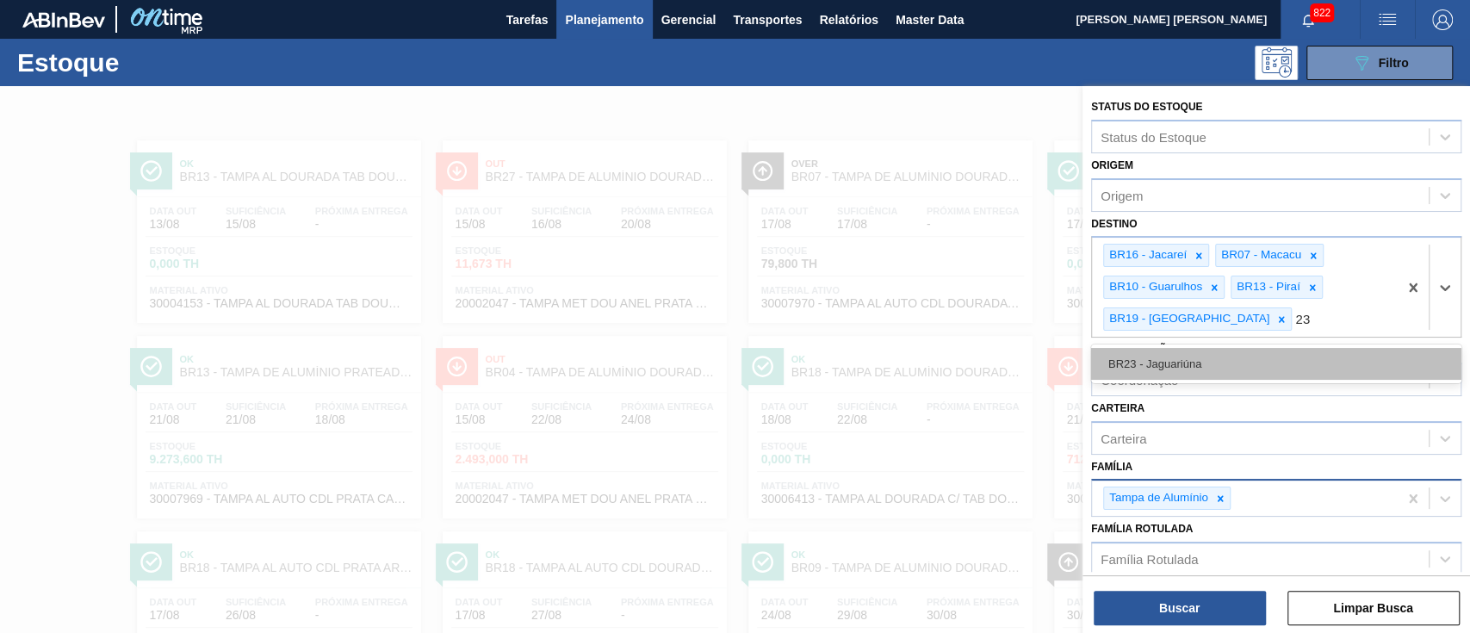
type input "23"
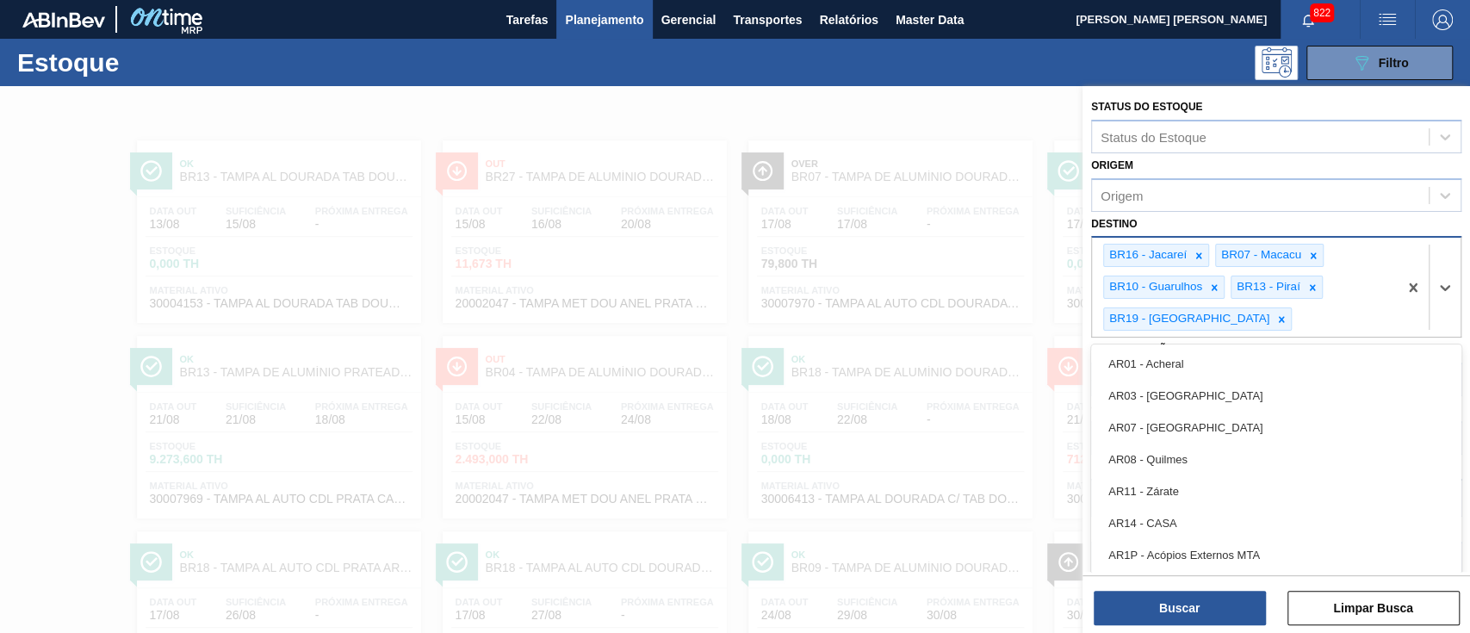
click at [1248, 317] on div "BR16 - Jacareí BR07 - Macacu BR10 - Guarulhos BR13 - [GEOGRAPHIC_DATA] BR19 - […" at bounding box center [1245, 287] width 306 height 99
type input "23"
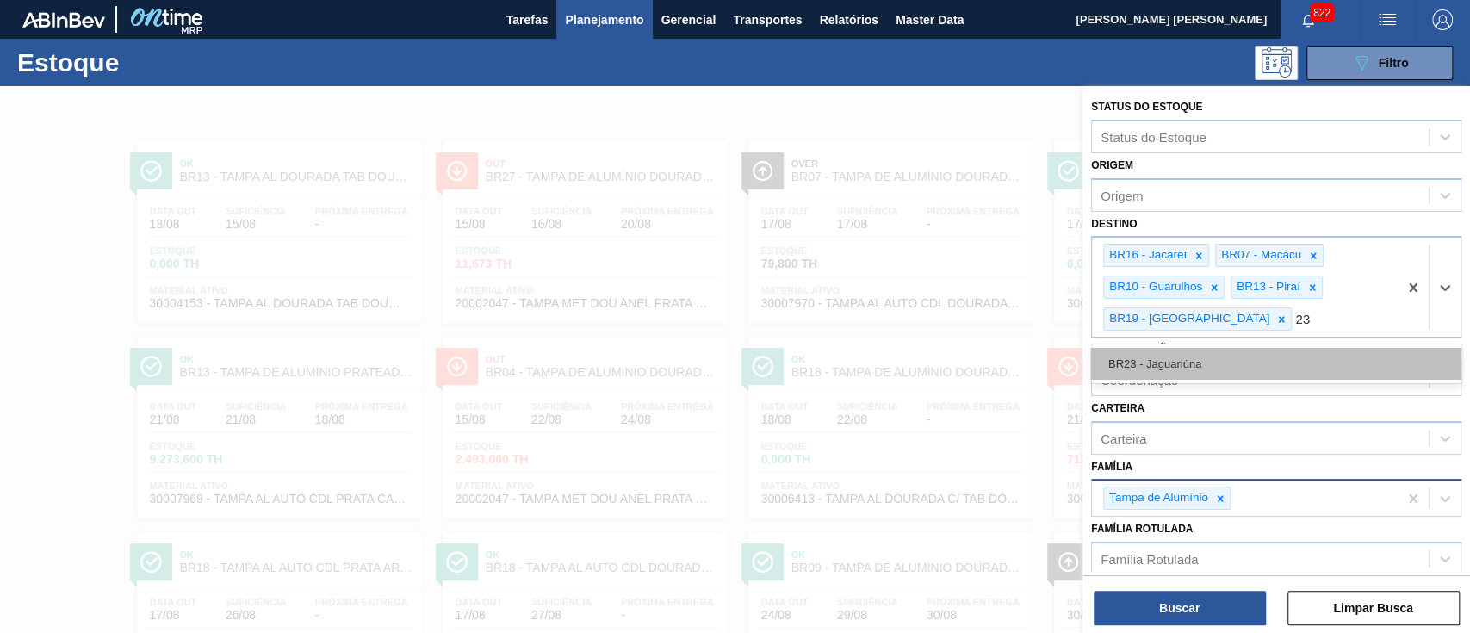
click at [1220, 355] on div "BR23 - Jaguariúna" at bounding box center [1276, 364] width 370 height 32
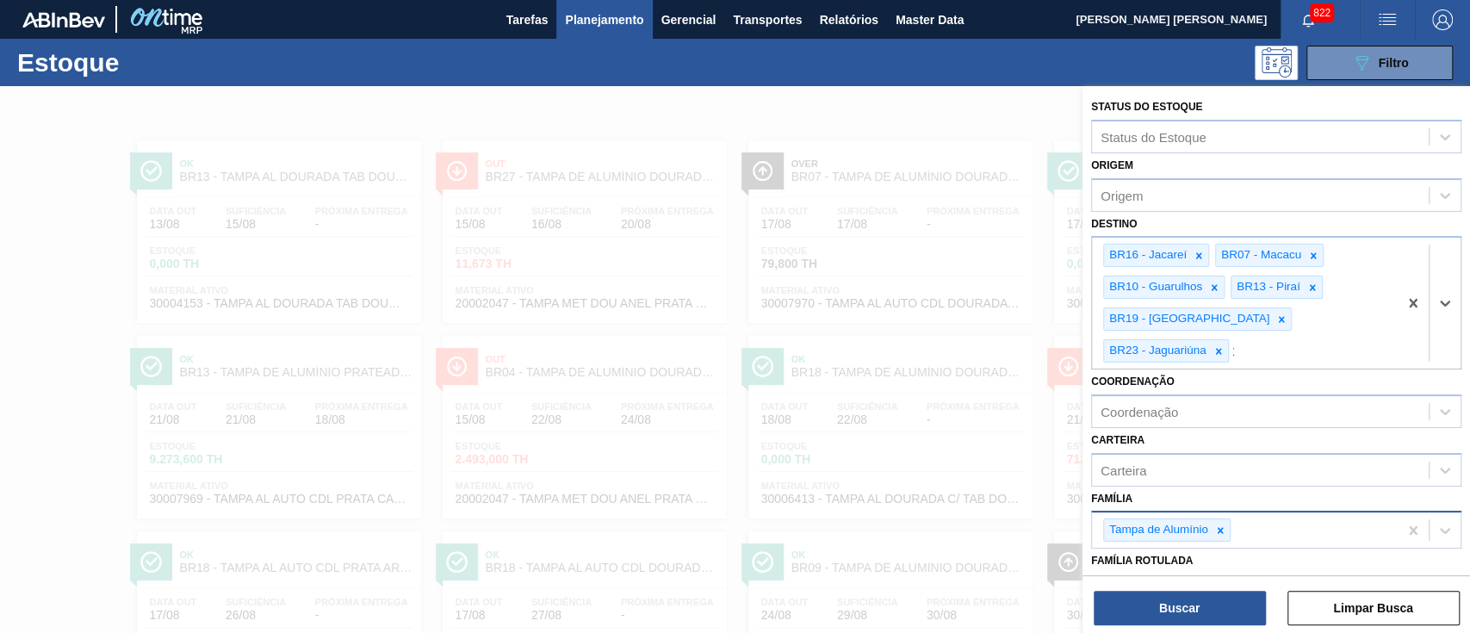
type input "15"
click at [1220, 380] on div "BR15 - Jundiaí" at bounding box center [1276, 396] width 370 height 32
click at [1144, 604] on button "Buscar" at bounding box center [1180, 608] width 172 height 34
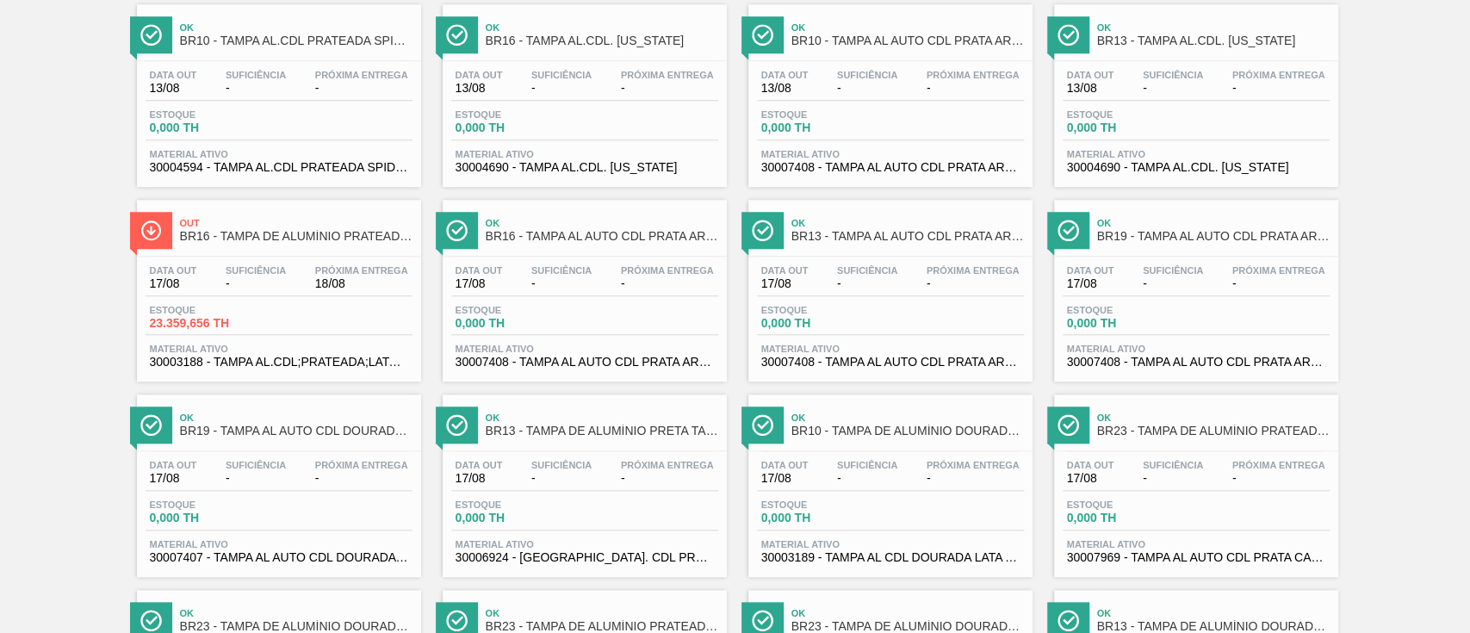
click at [401, 275] on span "Próxima Entrega" at bounding box center [361, 270] width 93 height 10
